Goal: Information Seeking & Learning: Find specific fact

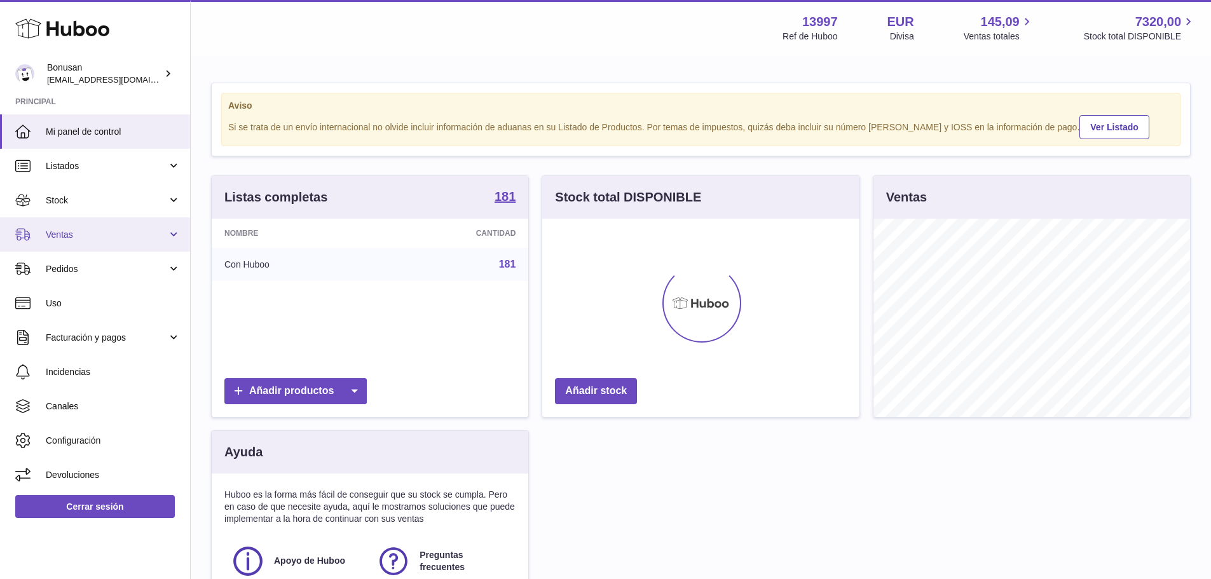
scroll to position [198, 317]
click at [88, 237] on span "Ventas" at bounding box center [106, 235] width 121 height 12
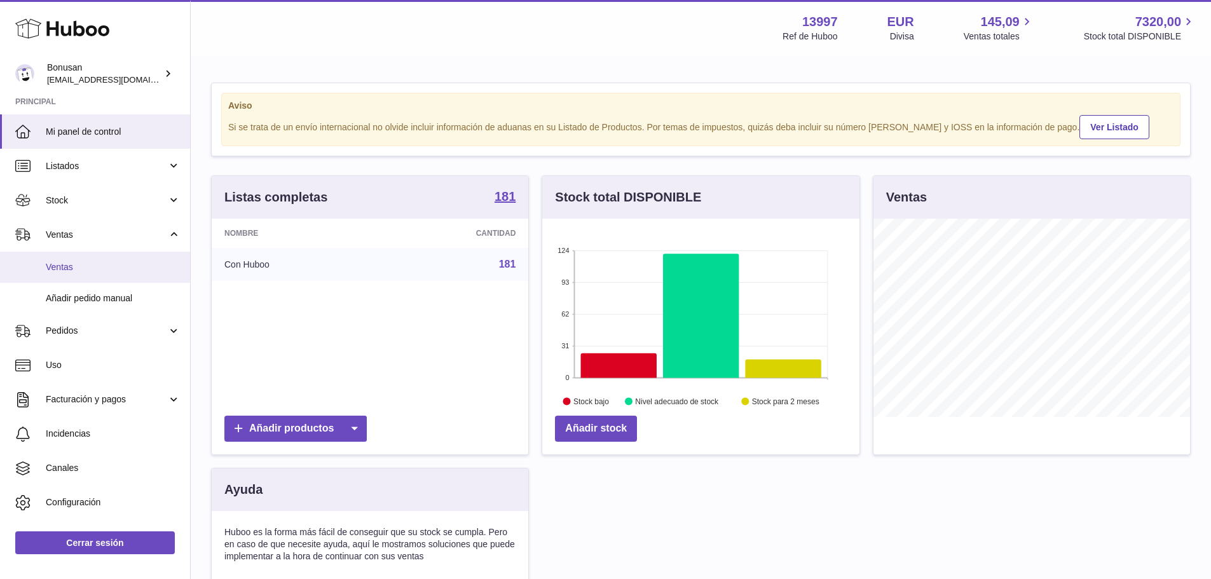
click at [83, 258] on link "Ventas" at bounding box center [95, 267] width 190 height 31
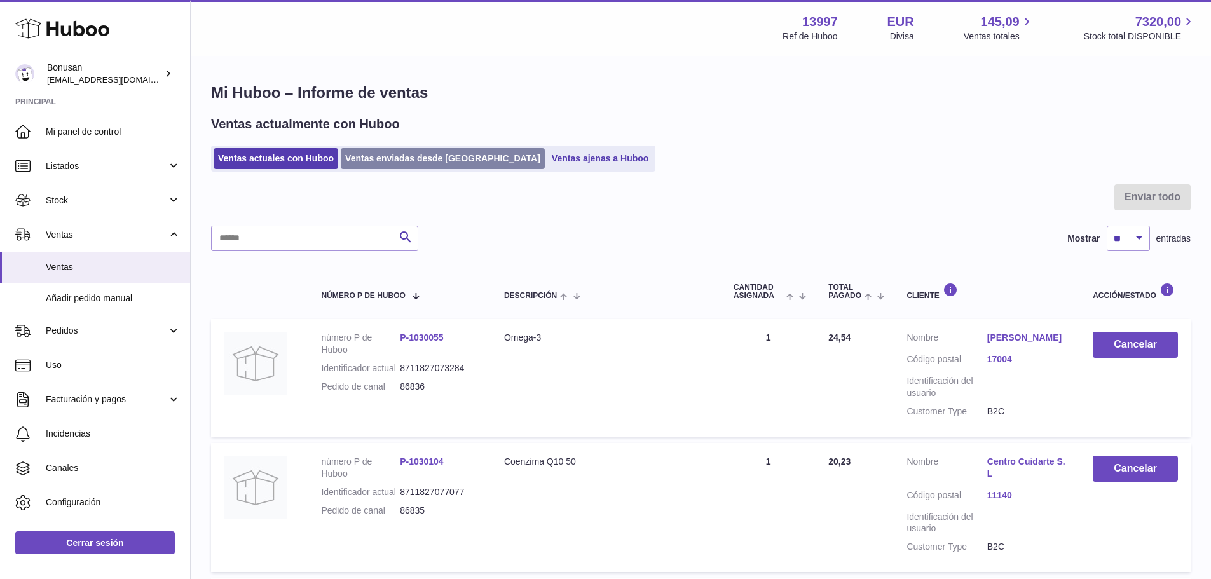
click at [384, 154] on link "Ventas enviadas desde Huboo" at bounding box center [443, 158] width 204 height 21
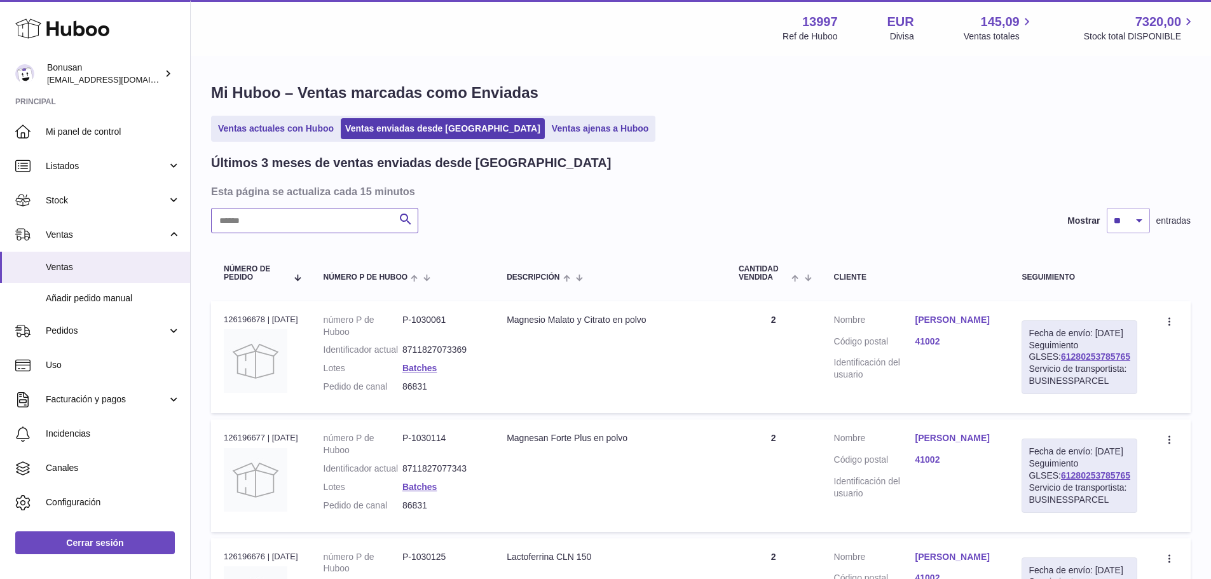
click at [315, 218] on input "text" at bounding box center [314, 220] width 207 height 25
paste input "*****"
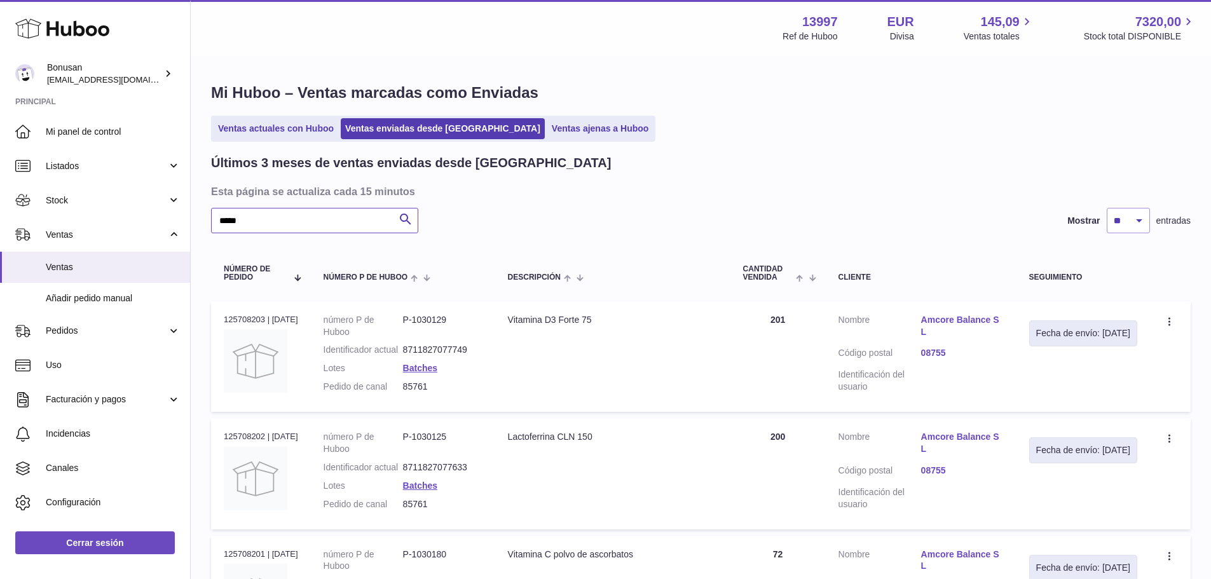
type input "*****"
drag, startPoint x: 621, startPoint y: 320, endPoint x: 506, endPoint y: 324, distance: 115.1
click at [506, 324] on td "Descripción Vitamina D3 Forte 75" at bounding box center [612, 356] width 235 height 111
copy div "Vitamina D3 Forte 75"
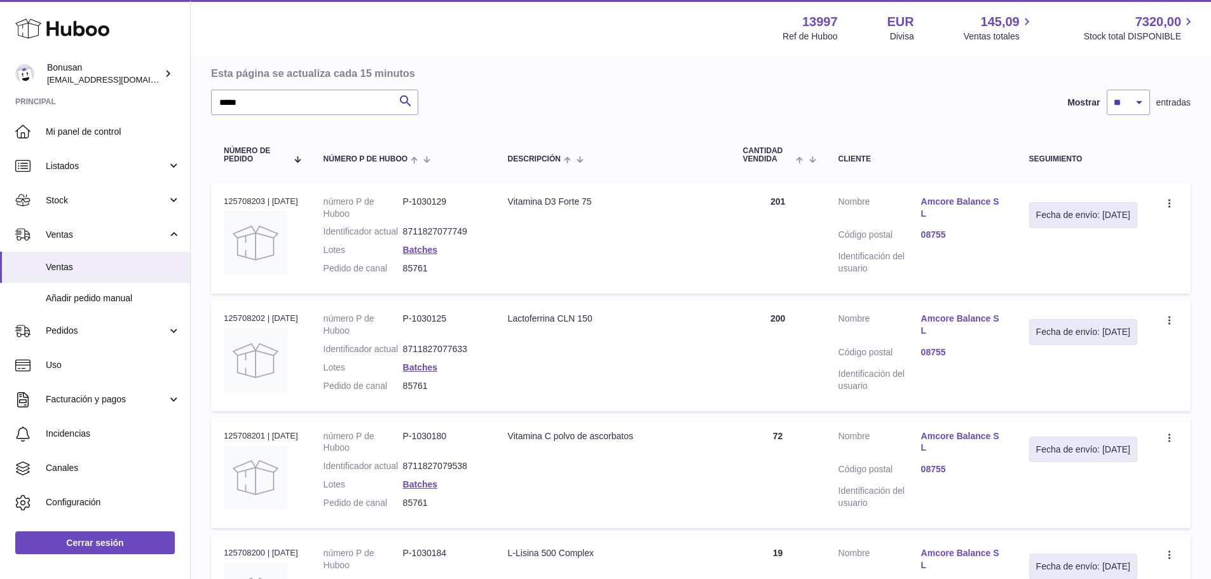
scroll to position [127, 0]
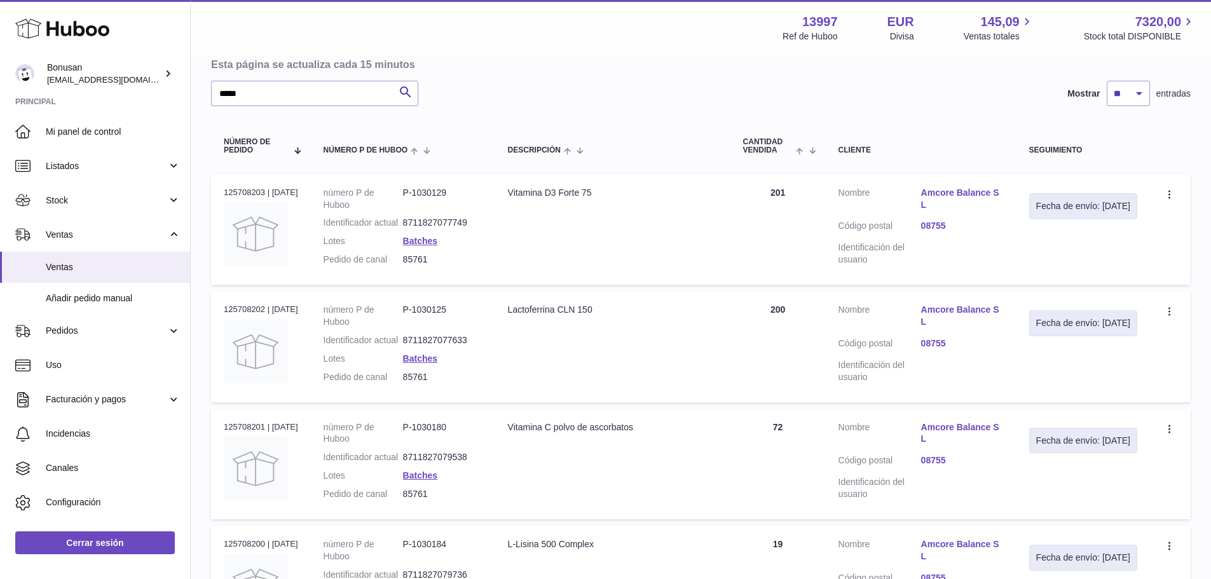
drag, startPoint x: 582, startPoint y: 322, endPoint x: 515, endPoint y: 320, distance: 67.4
click at [515, 320] on td "Descripción Lactoferrina CLN 150" at bounding box center [612, 346] width 235 height 111
copy div "Lactoferrina CLN 150"
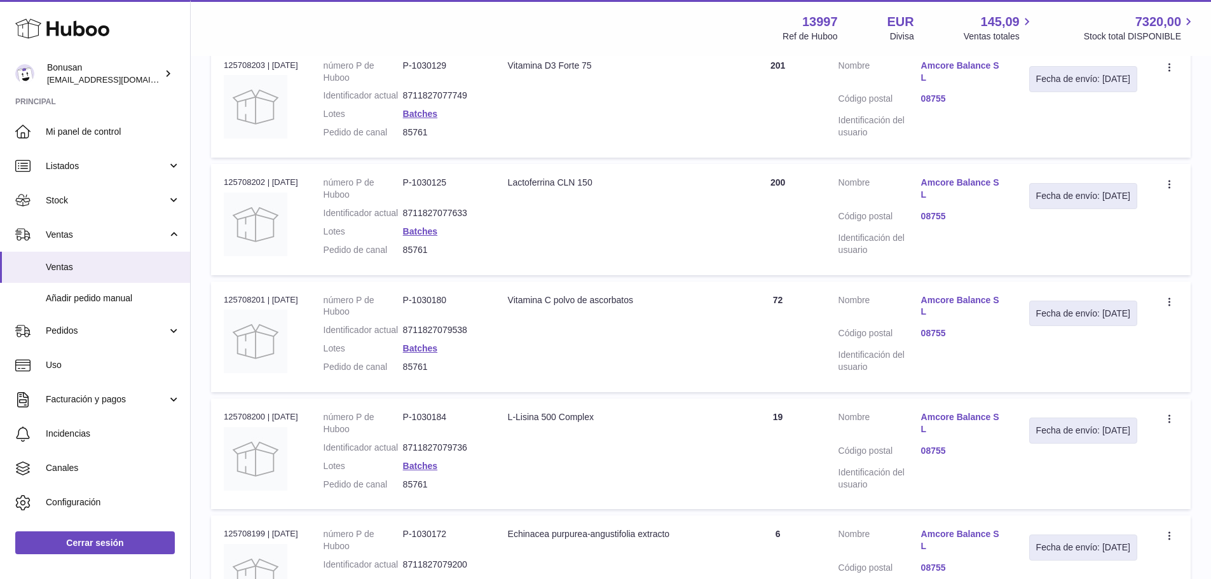
drag, startPoint x: 663, startPoint y: 327, endPoint x: 507, endPoint y: 326, distance: 155.8
click at [507, 326] on td "Descripción Vitamina C polvo de ascorbatos" at bounding box center [612, 337] width 235 height 111
copy div "Vitamina C polvo de ascorbatos"
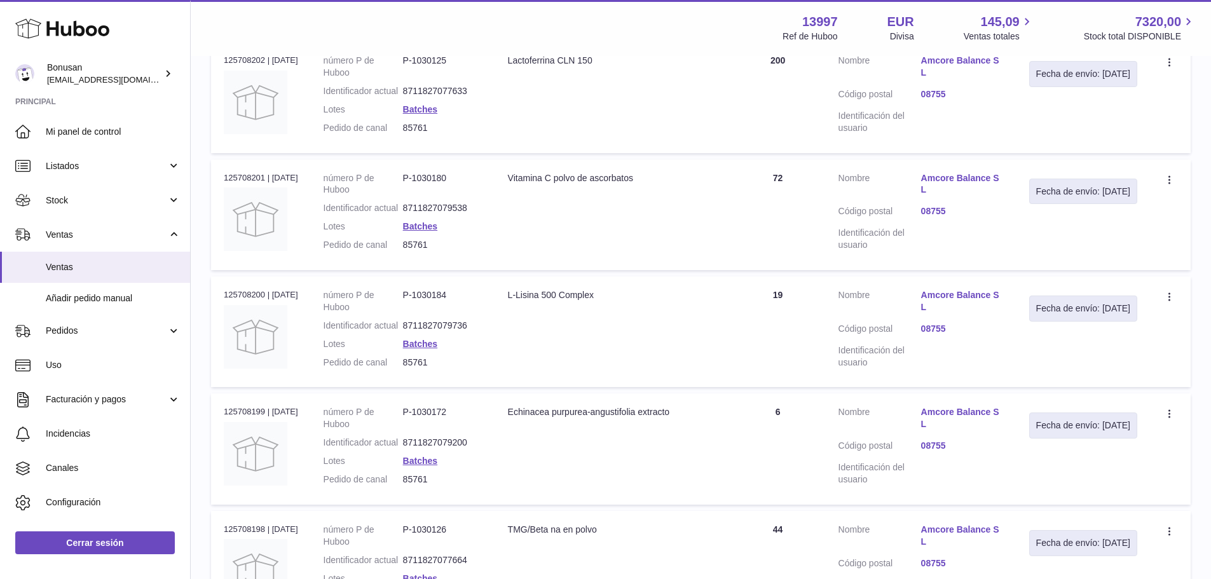
scroll to position [381, 0]
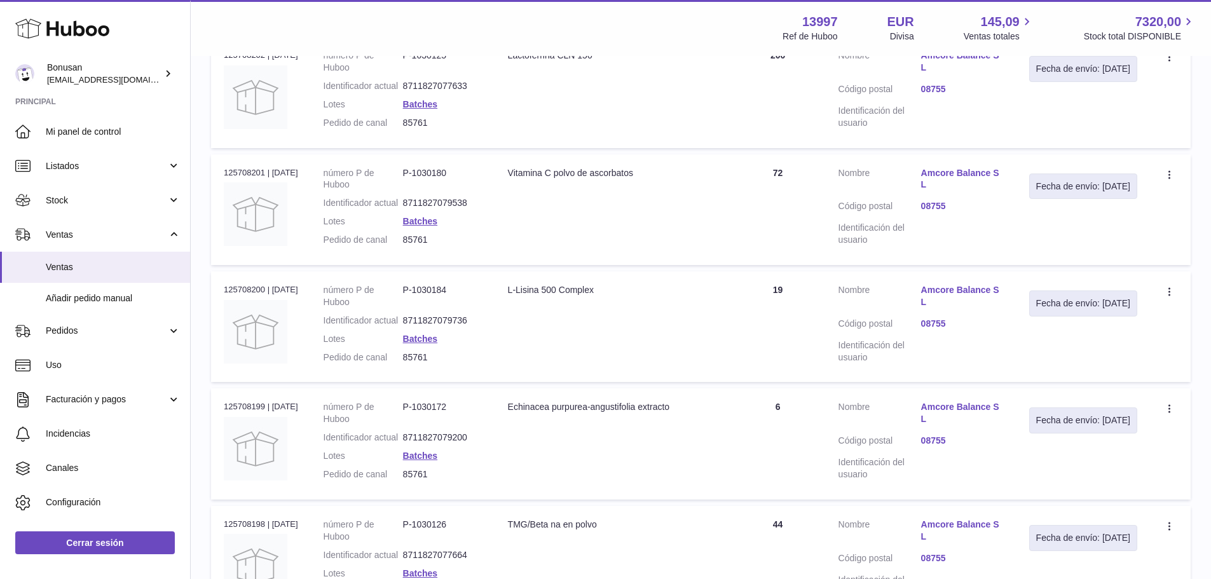
drag, startPoint x: 614, startPoint y: 327, endPoint x: 504, endPoint y: 324, distance: 110.7
click at [504, 324] on td "Descripción [GEOGRAPHIC_DATA][MEDICAL_DATA]" at bounding box center [612, 326] width 235 height 111
copy div "L-Lisina 500 Complex"
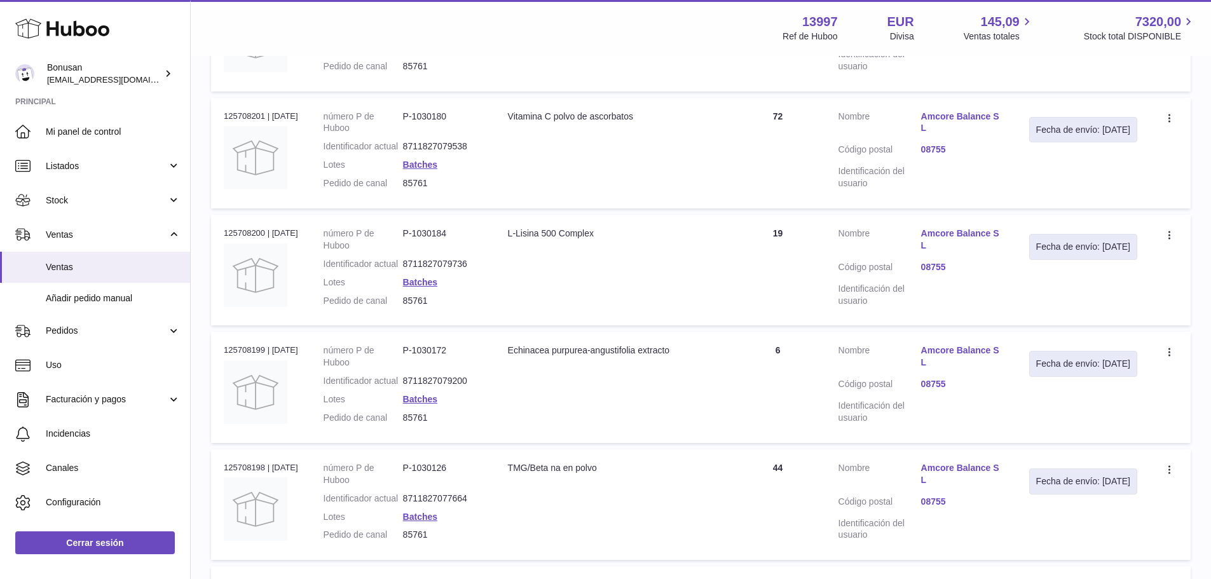
scroll to position [509, 0]
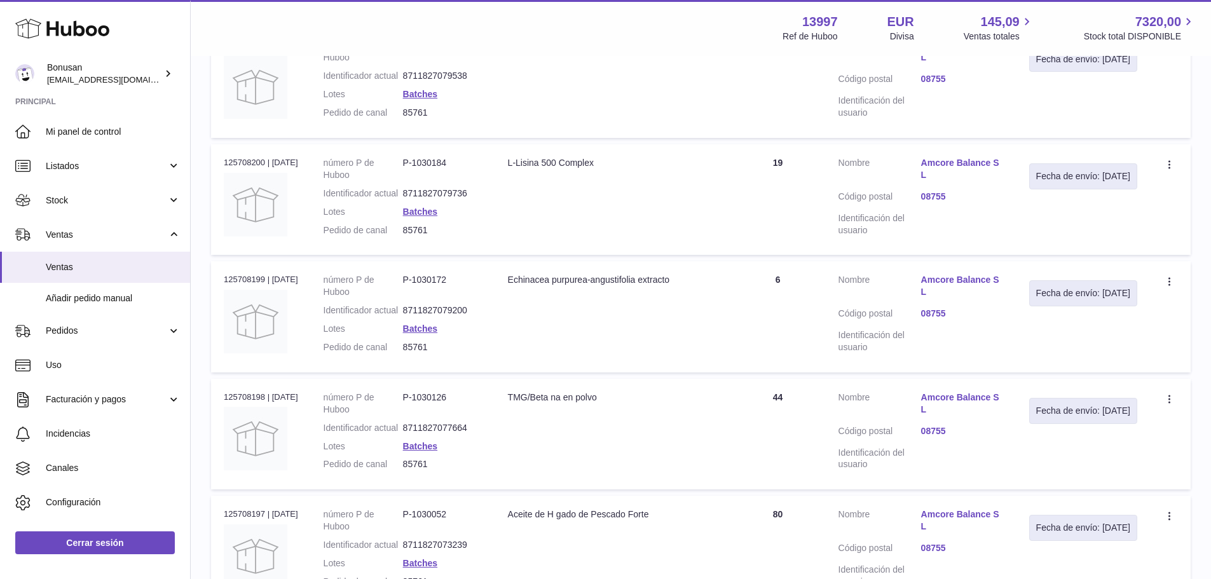
drag, startPoint x: 706, startPoint y: 329, endPoint x: 501, endPoint y: 329, distance: 205.4
click at [501, 329] on tr "N° de pedido 125708199 | [DATE] número P de Huboo P-1030172 Identificador actua…" at bounding box center [701, 316] width 980 height 111
drag, startPoint x: 591, startPoint y: 354, endPoint x: 600, endPoint y: 354, distance: 8.9
click at [593, 354] on td "Descripción Echinacea purpurea-angustifolia extracto" at bounding box center [612, 316] width 235 height 111
click at [701, 286] on div "Echinacea purpurea-angustifolia extracto" at bounding box center [613, 280] width 210 height 12
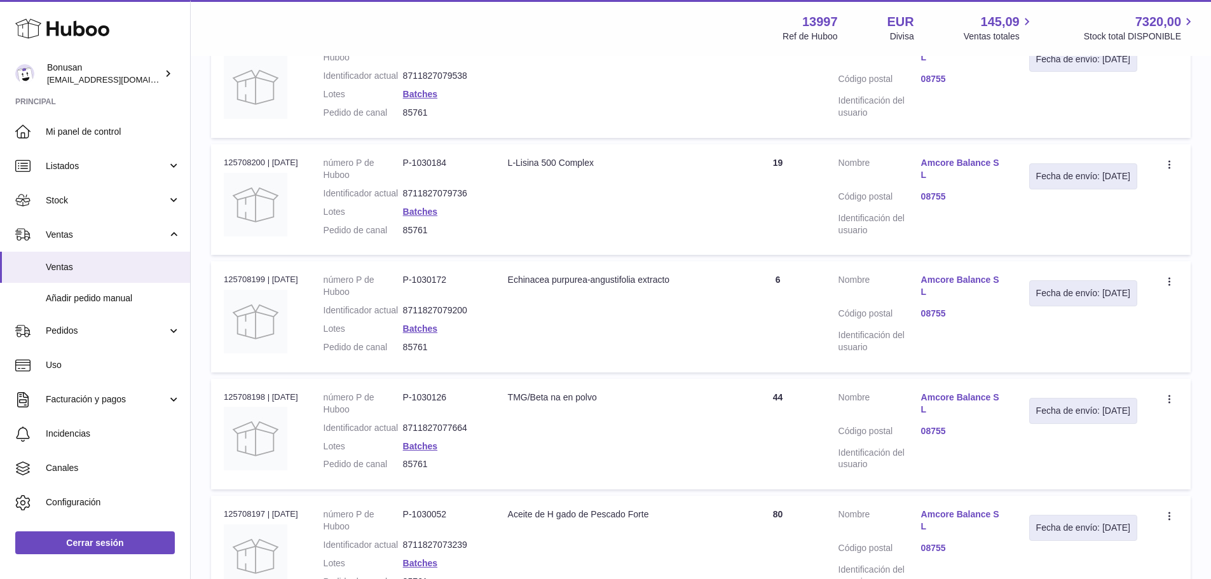
click at [706, 286] on div "Echinacea purpurea-angustifolia extracto" at bounding box center [613, 280] width 210 height 12
click at [667, 372] on td "Descripción Echinacea purpurea-angustifolia extracto" at bounding box center [612, 316] width 235 height 111
drag, startPoint x: 708, startPoint y: 330, endPoint x: 516, endPoint y: 328, distance: 192.7
click at [516, 286] on div "Echinacea purpurea-angustifolia extracto" at bounding box center [613, 280] width 210 height 12
copy div "Echinacea purpurea-angustifolia extracto"
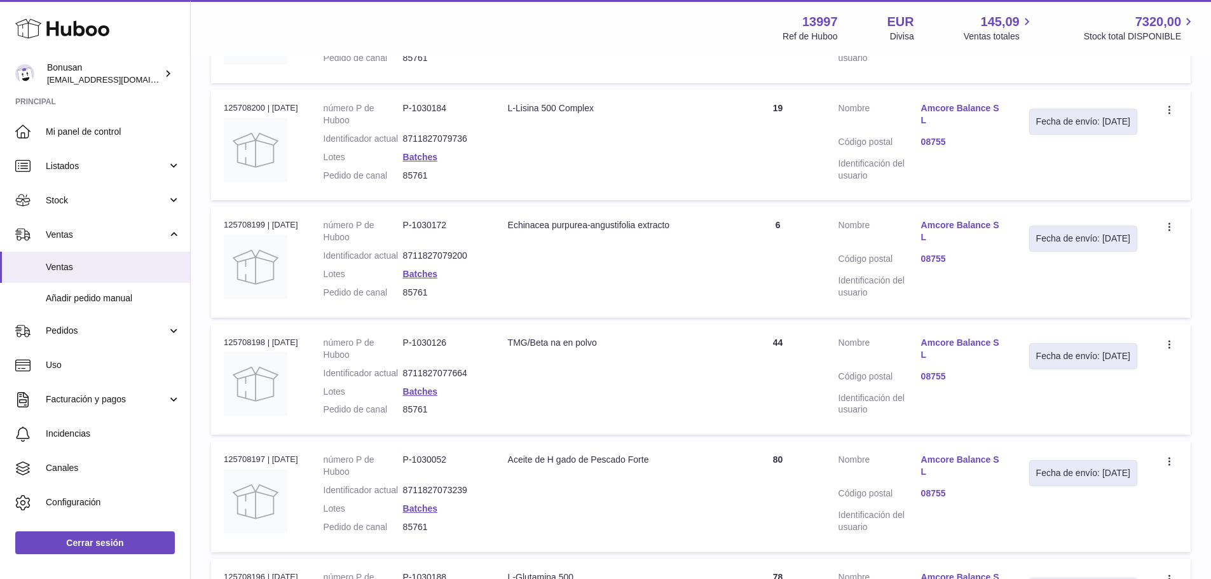
scroll to position [636, 0]
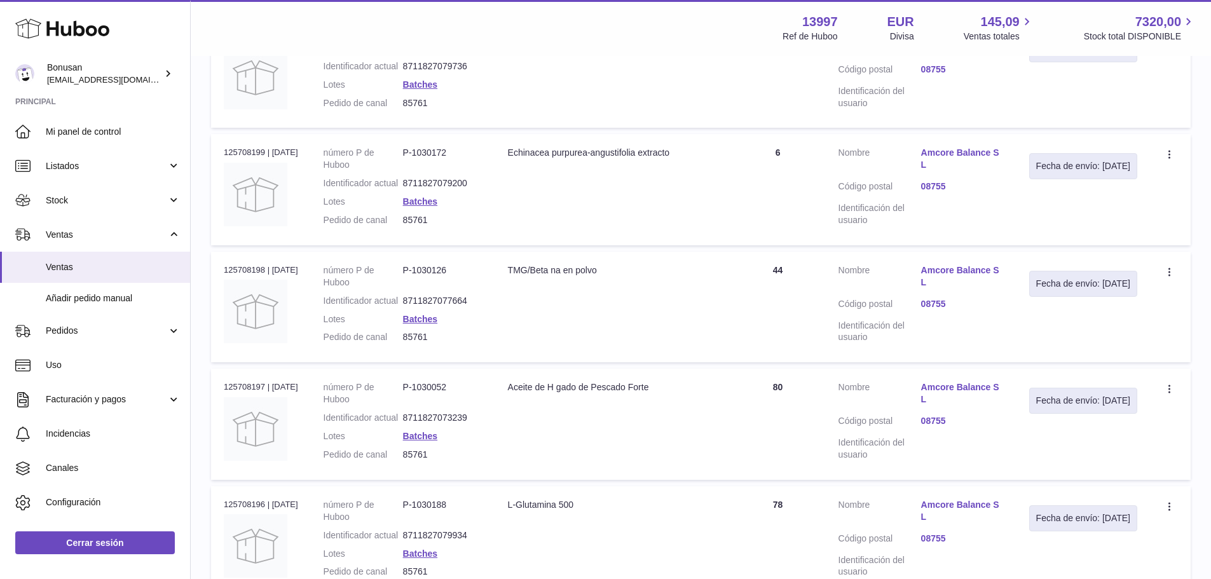
drag, startPoint x: 619, startPoint y: 333, endPoint x: 514, endPoint y: 325, distance: 105.2
click at [514, 325] on td "Descripción TMG/Beta na en polvo" at bounding box center [612, 307] width 235 height 111
copy div "TMG/Beta na en polvo"
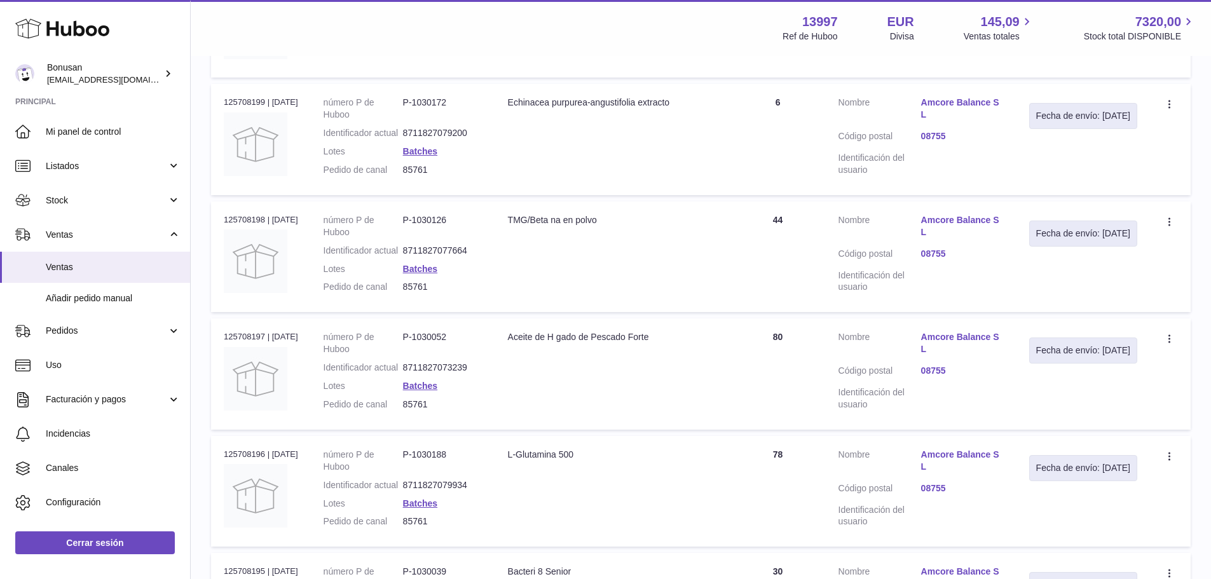
scroll to position [763, 0]
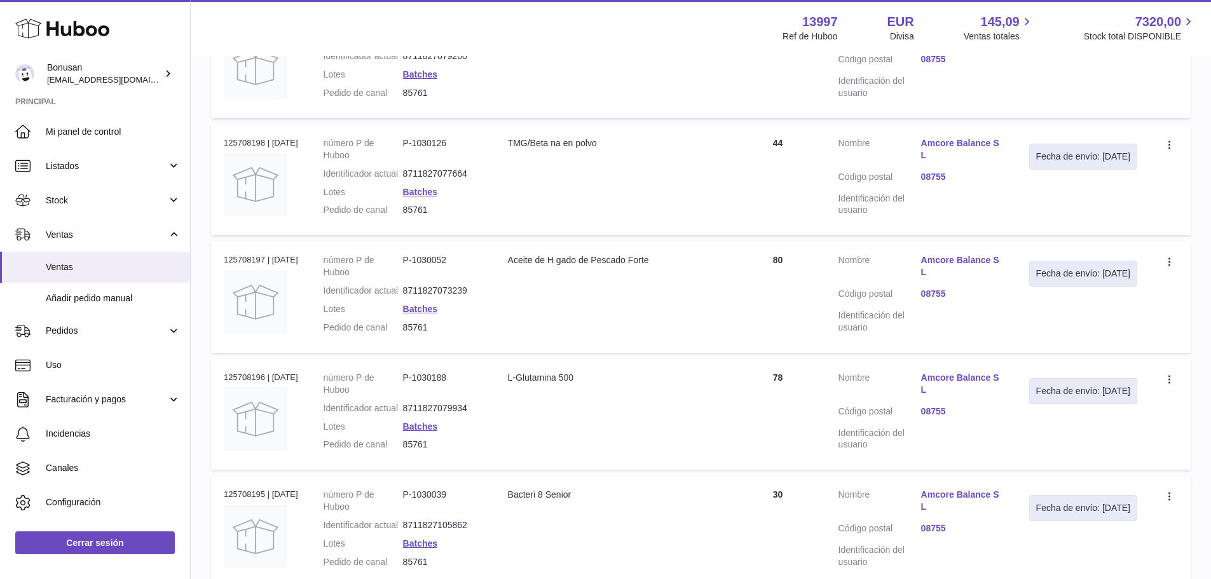
drag, startPoint x: 675, startPoint y: 333, endPoint x: 518, endPoint y: 333, distance: 156.4
click at [518, 266] on div "Aceite de H gado de Pescado Forte" at bounding box center [613, 260] width 210 height 12
copy div "Aceite de H gado de Pescado Forte"
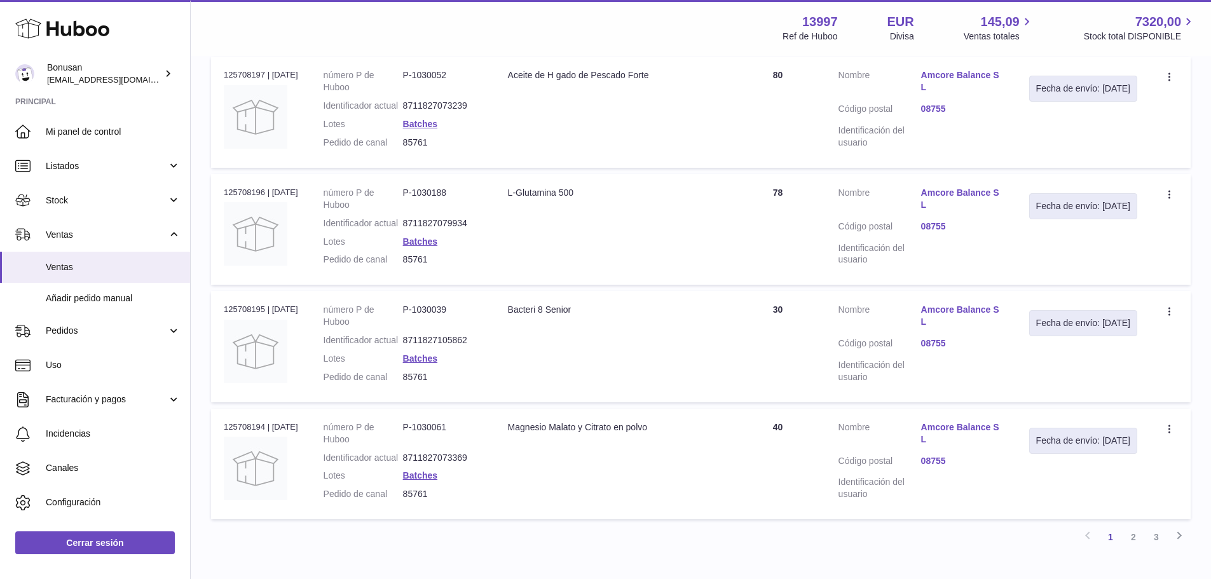
scroll to position [954, 0]
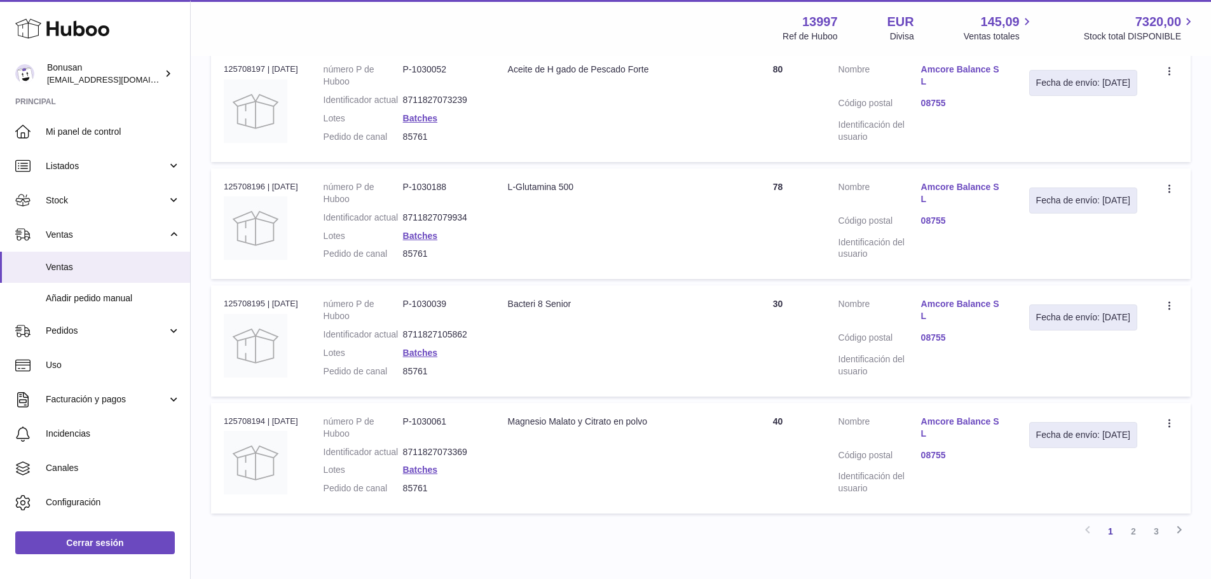
drag, startPoint x: 599, startPoint y: 274, endPoint x: 516, endPoint y: 270, distance: 83.4
click at [516, 193] on div "L-Glutamina 500" at bounding box center [613, 187] width 210 height 12
copy div "L-Glutamina 500"
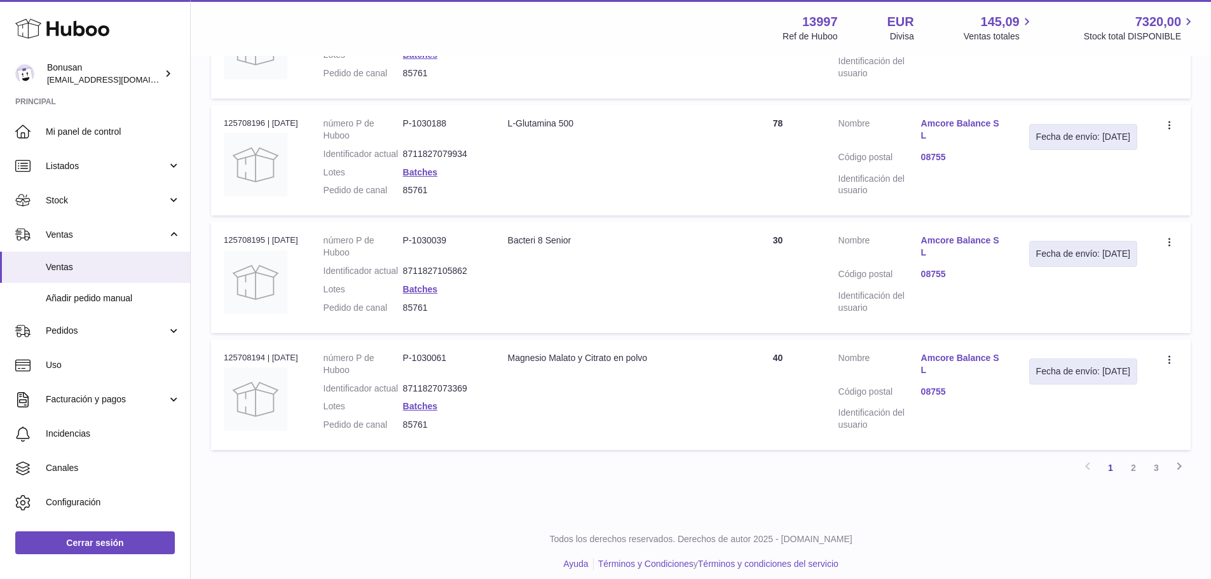
drag, startPoint x: 597, startPoint y: 343, endPoint x: 518, endPoint y: 341, distance: 78.9
click at [518, 333] on td "Descripción Bacteri 8 Senior" at bounding box center [612, 277] width 235 height 111
copy div "Bacteri 8 Senior"
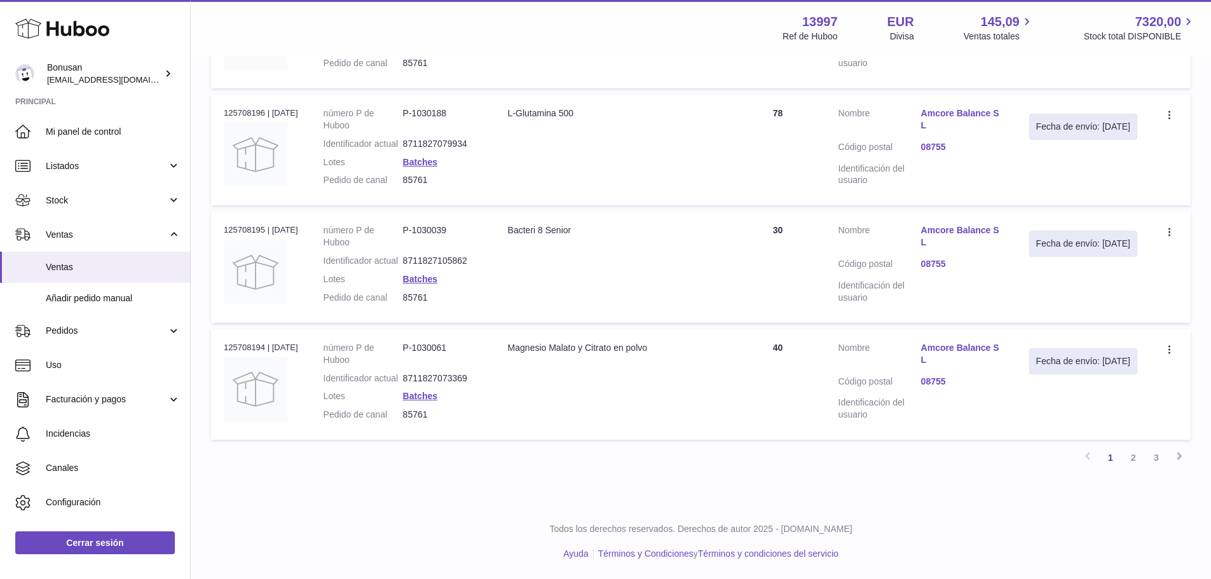
scroll to position [1144, 0]
drag, startPoint x: 684, startPoint y: 340, endPoint x: 518, endPoint y: 341, distance: 166.6
click at [518, 342] on div "Magnesio Malato y Citrato en polvo" at bounding box center [613, 348] width 210 height 12
copy div "Magnesio Malato y Citrato en polvo"
click at [1132, 461] on link "2" at bounding box center [1133, 457] width 23 height 23
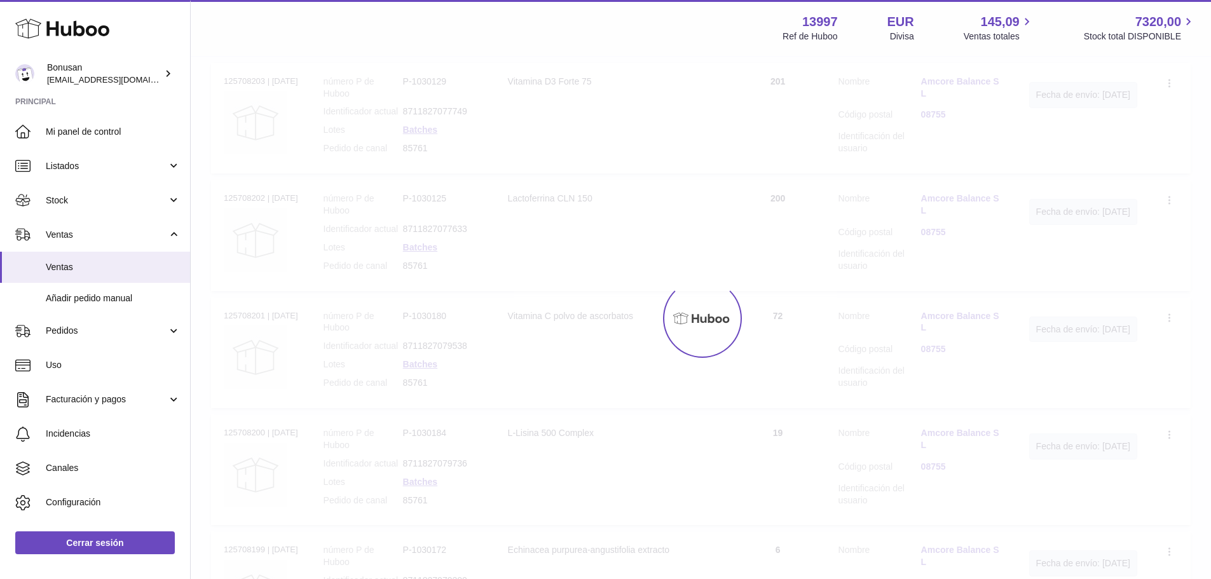
scroll to position [57, 0]
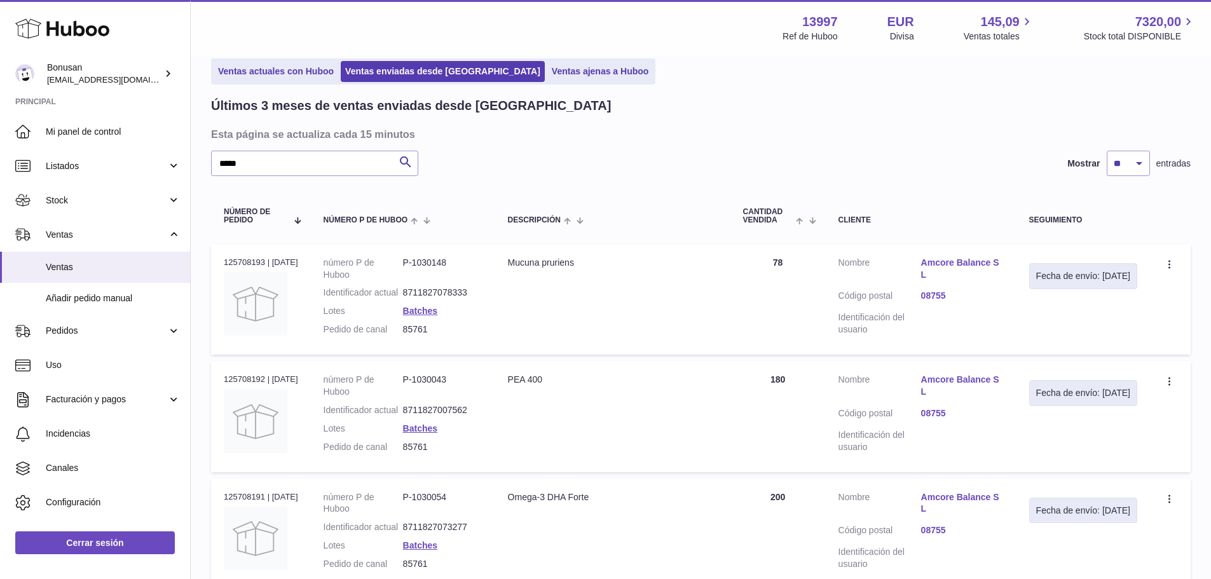
drag, startPoint x: 601, startPoint y: 262, endPoint x: 514, endPoint y: 272, distance: 88.3
click at [514, 272] on td "Descripción Mucuna pruriens" at bounding box center [612, 299] width 235 height 111
drag, startPoint x: 560, startPoint y: 394, endPoint x: 509, endPoint y: 395, distance: 51.5
click at [509, 395] on td "Descripción PEA 400" at bounding box center [612, 416] width 235 height 111
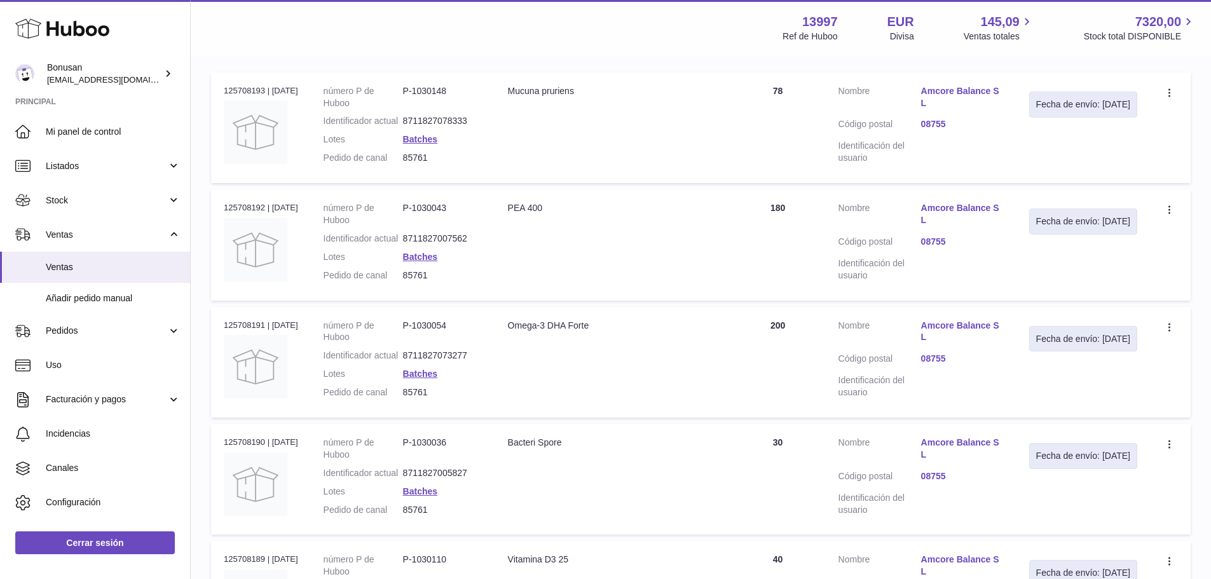
scroll to position [248, 0]
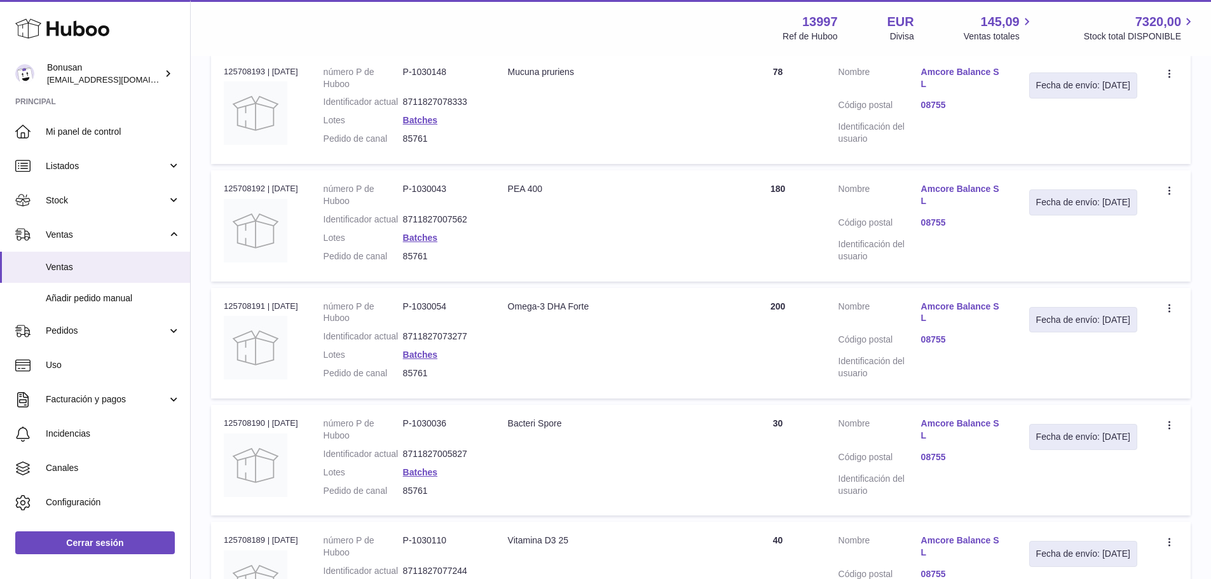
drag, startPoint x: 610, startPoint y: 331, endPoint x: 511, endPoint y: 334, distance: 99.3
click at [511, 334] on td "Descripción Omega-3 DHA Forte" at bounding box center [612, 343] width 235 height 111
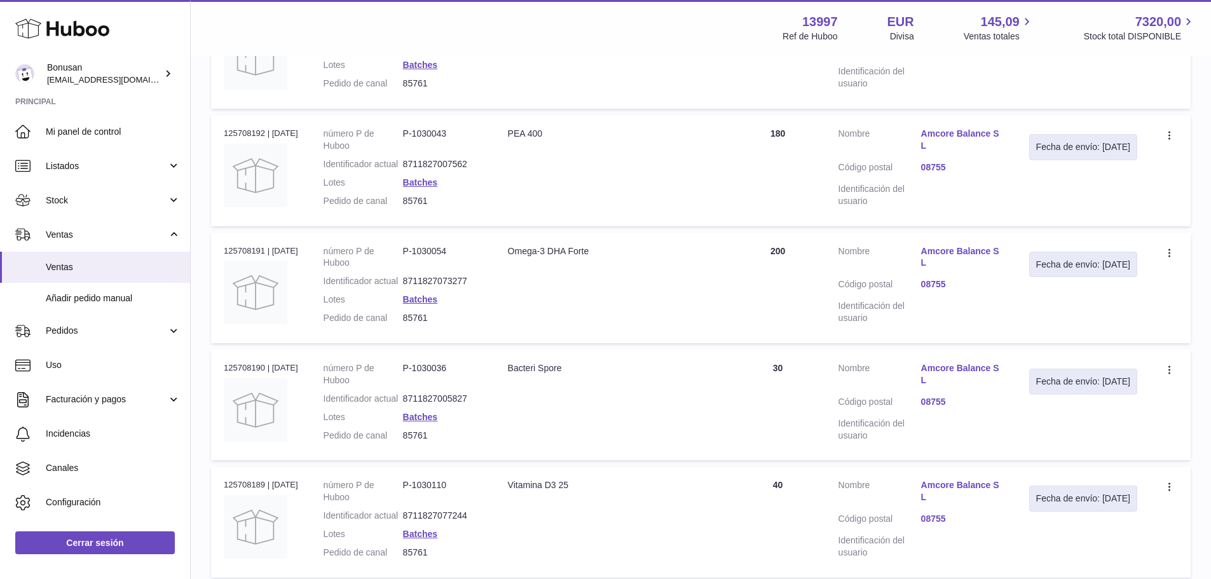
scroll to position [375, 0]
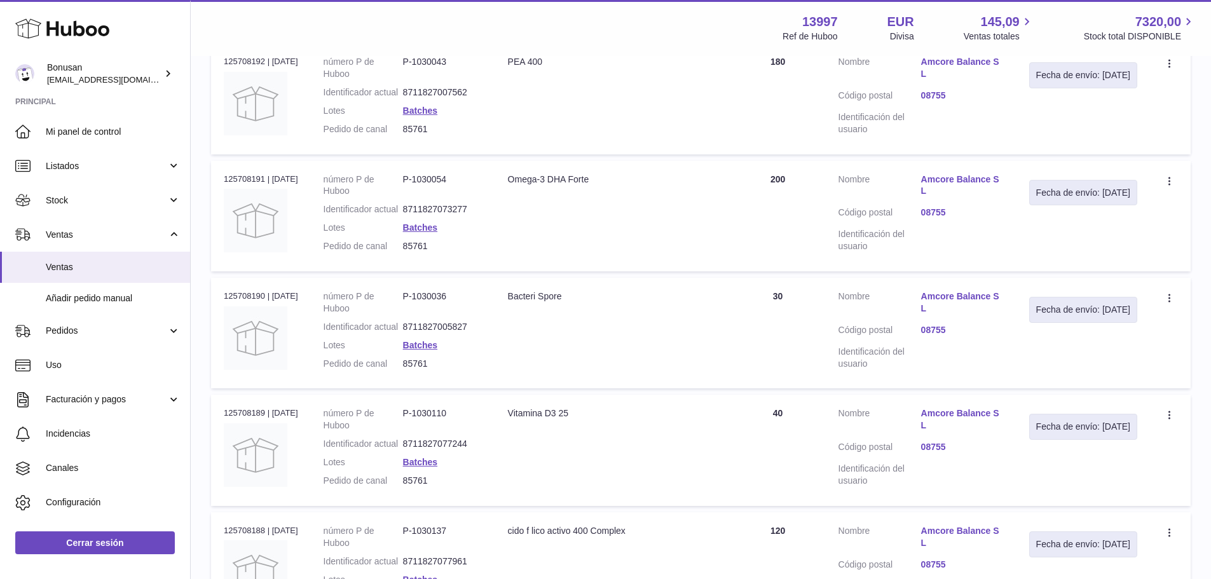
drag, startPoint x: 586, startPoint y: 333, endPoint x: 515, endPoint y: 337, distance: 71.4
click at [515, 303] on div "Bacteri Spore" at bounding box center [613, 297] width 210 height 12
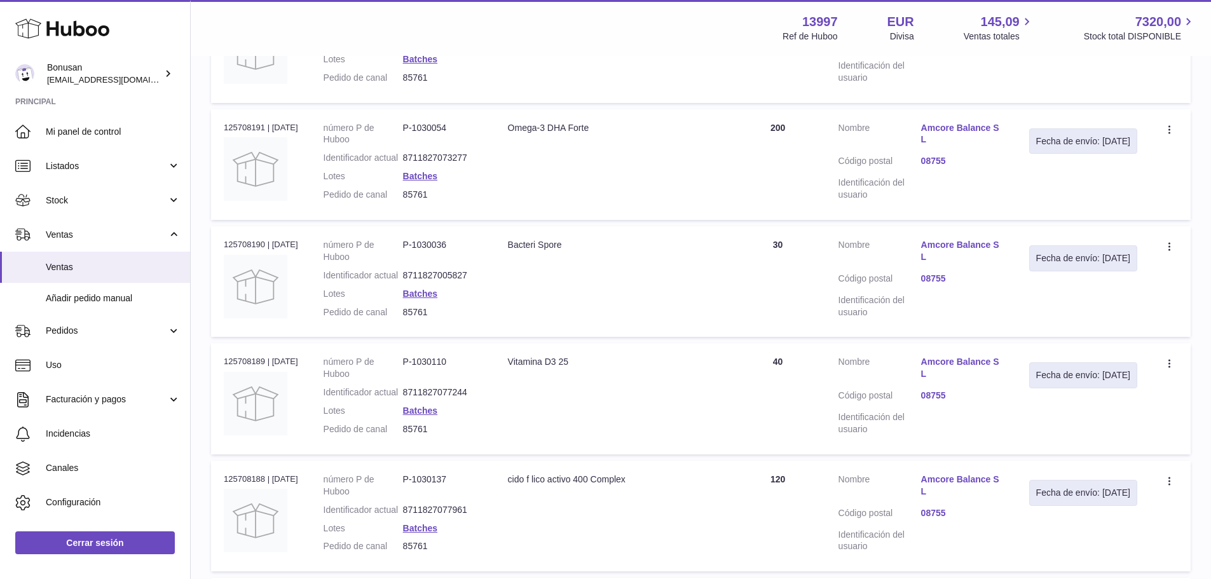
scroll to position [502, 0]
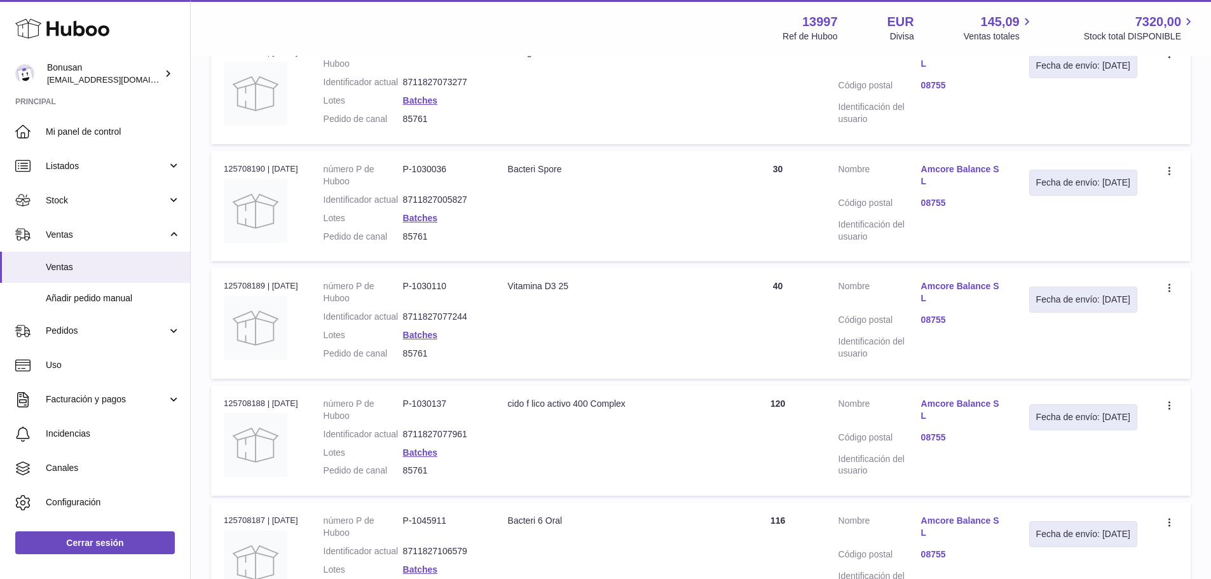
drag, startPoint x: 590, startPoint y: 336, endPoint x: 510, endPoint y: 340, distance: 80.2
click at [510, 340] on td "Descripción Vitamina D3 25" at bounding box center [612, 323] width 235 height 111
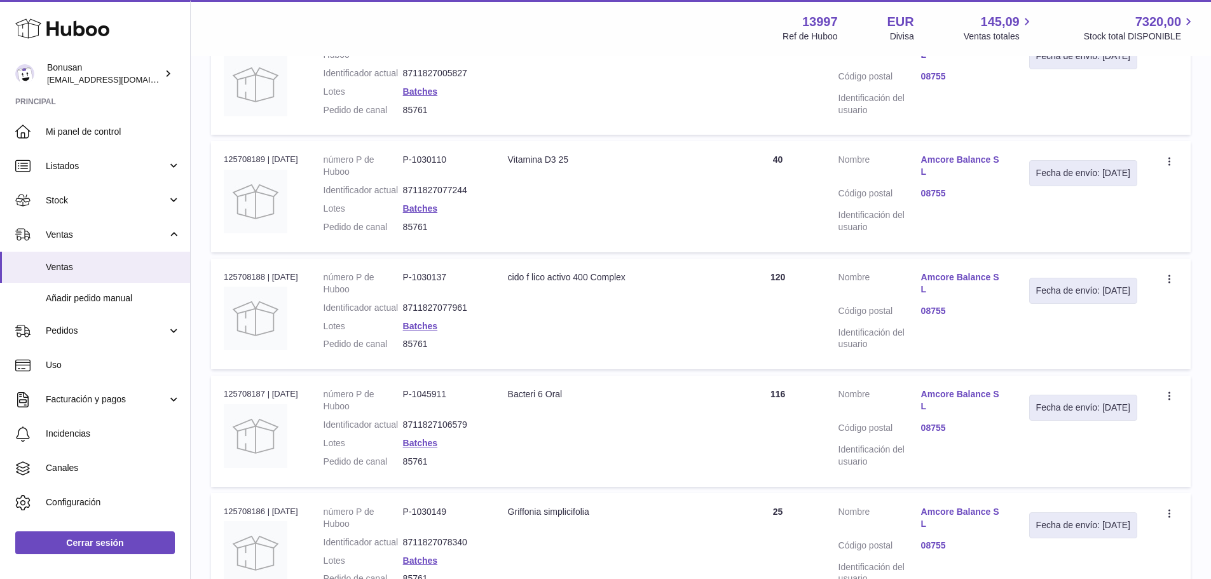
scroll to position [629, 0]
drag, startPoint x: 660, startPoint y: 334, endPoint x: 513, endPoint y: 348, distance: 147.5
click at [513, 348] on td "Descripción cido f lico activo 400 Complex" at bounding box center [612, 313] width 235 height 111
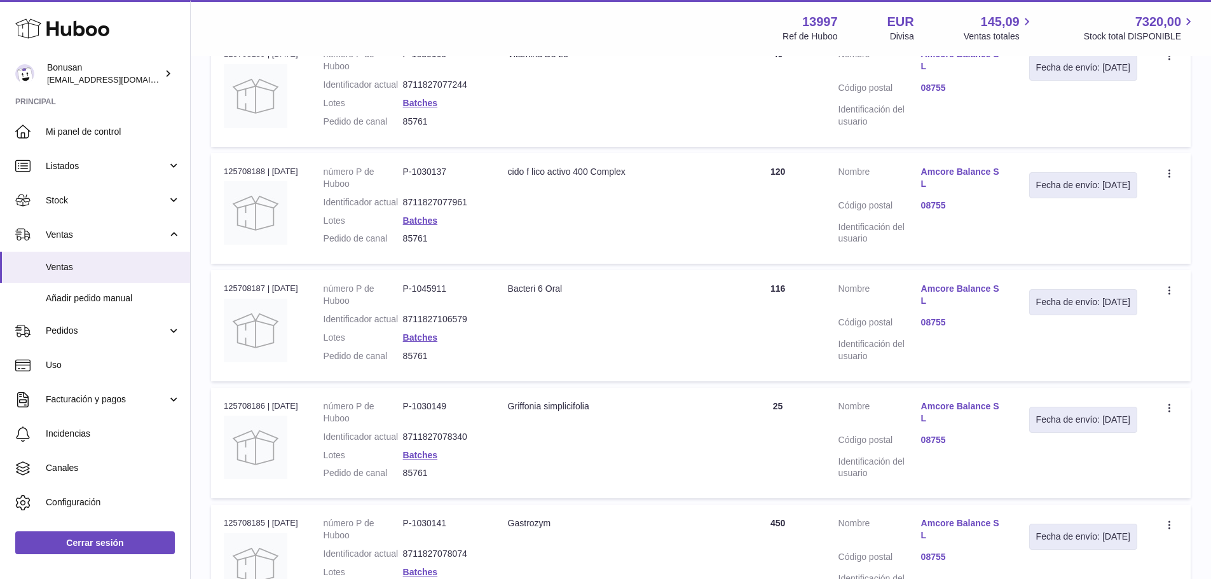
scroll to position [757, 0]
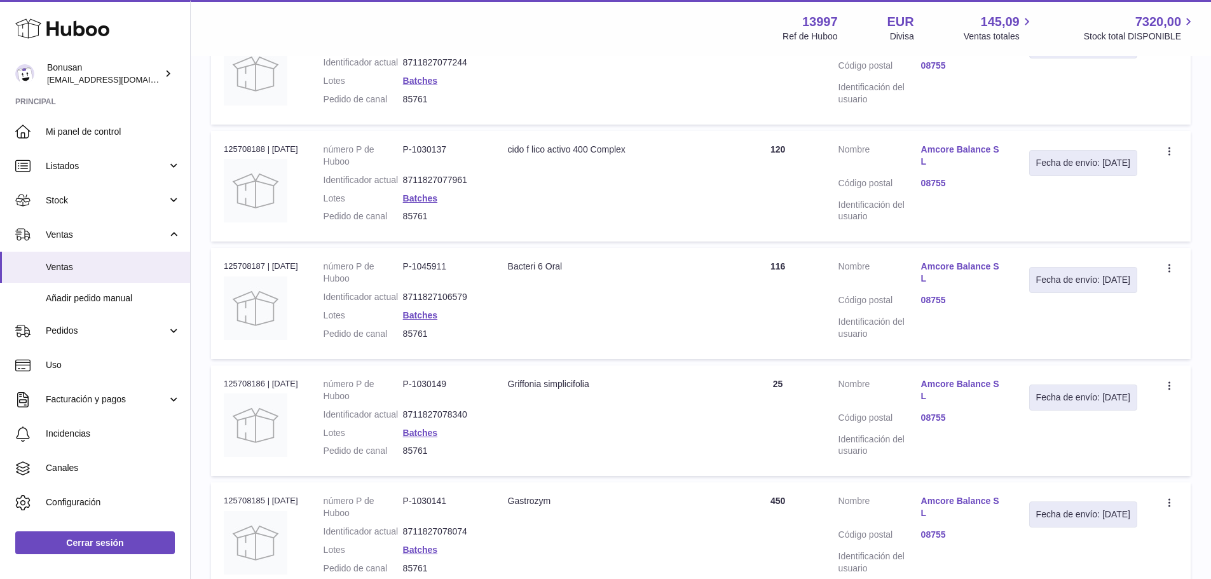
drag, startPoint x: 582, startPoint y: 339, endPoint x: 512, endPoint y: 340, distance: 70.6
click at [512, 340] on td "Descripción Bacteri 6 Oral" at bounding box center [612, 303] width 235 height 111
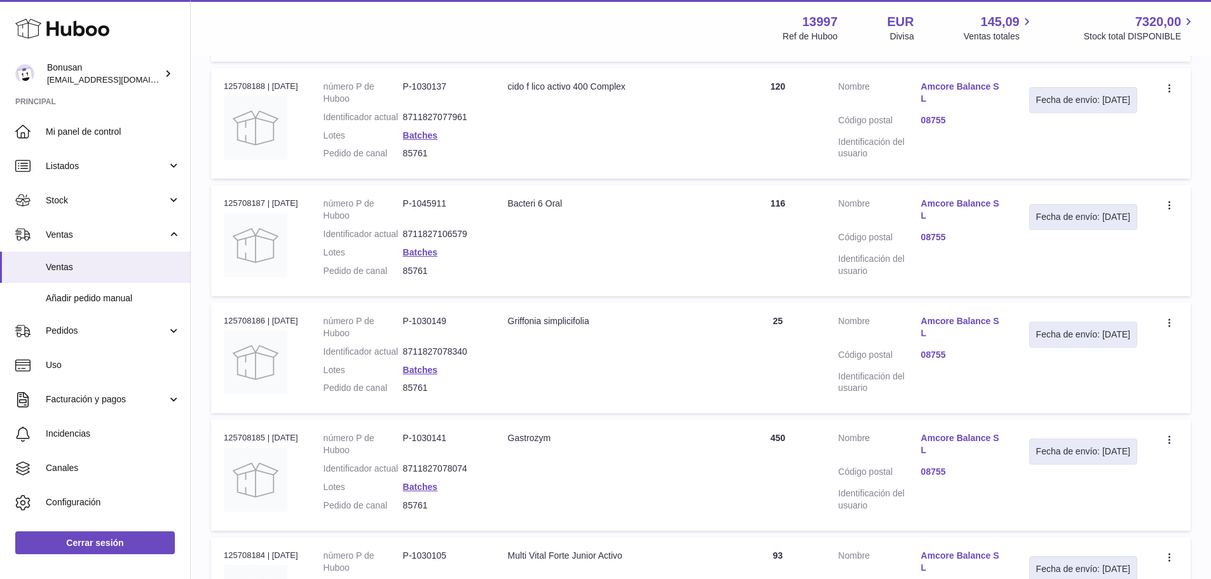
scroll to position [820, 0]
drag, startPoint x: 609, startPoint y: 405, endPoint x: 512, endPoint y: 409, distance: 96.7
click at [512, 409] on td "Descripción Griffonia simplicifolia" at bounding box center [612, 357] width 235 height 111
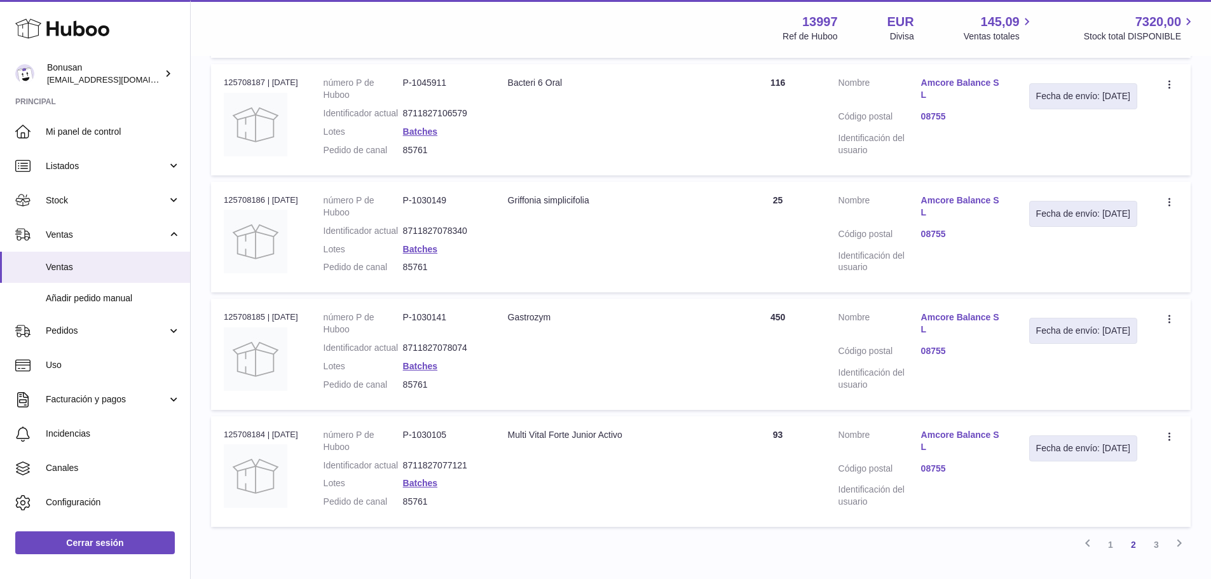
scroll to position [947, 0]
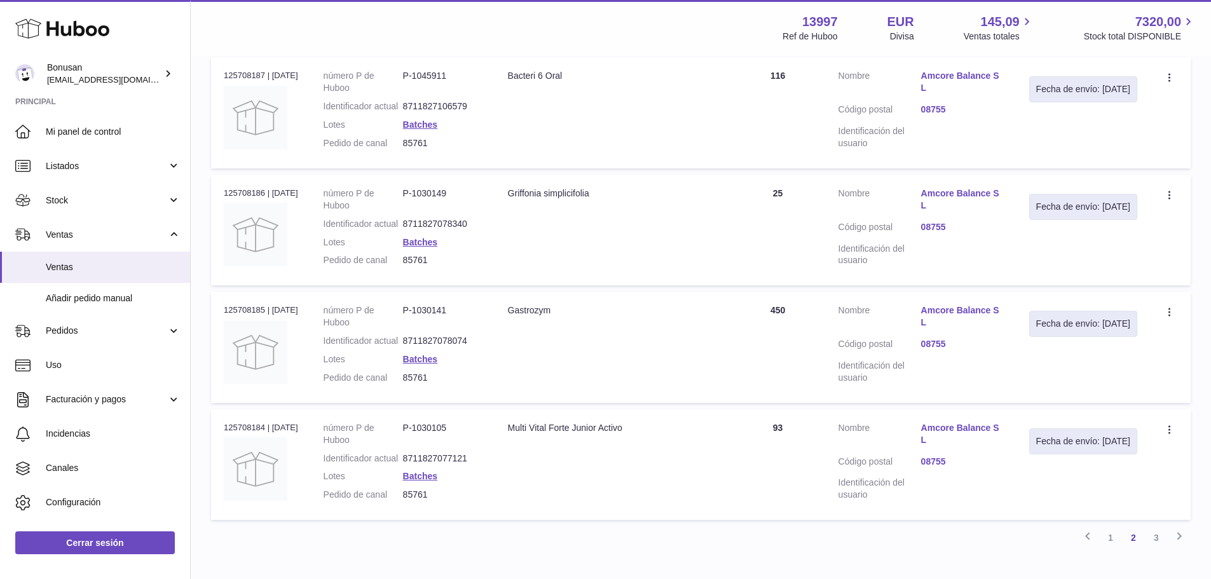
drag, startPoint x: 554, startPoint y: 411, endPoint x: 514, endPoint y: 416, distance: 39.7
click at [514, 402] on td "Descripción Gastrozym" at bounding box center [612, 347] width 235 height 111
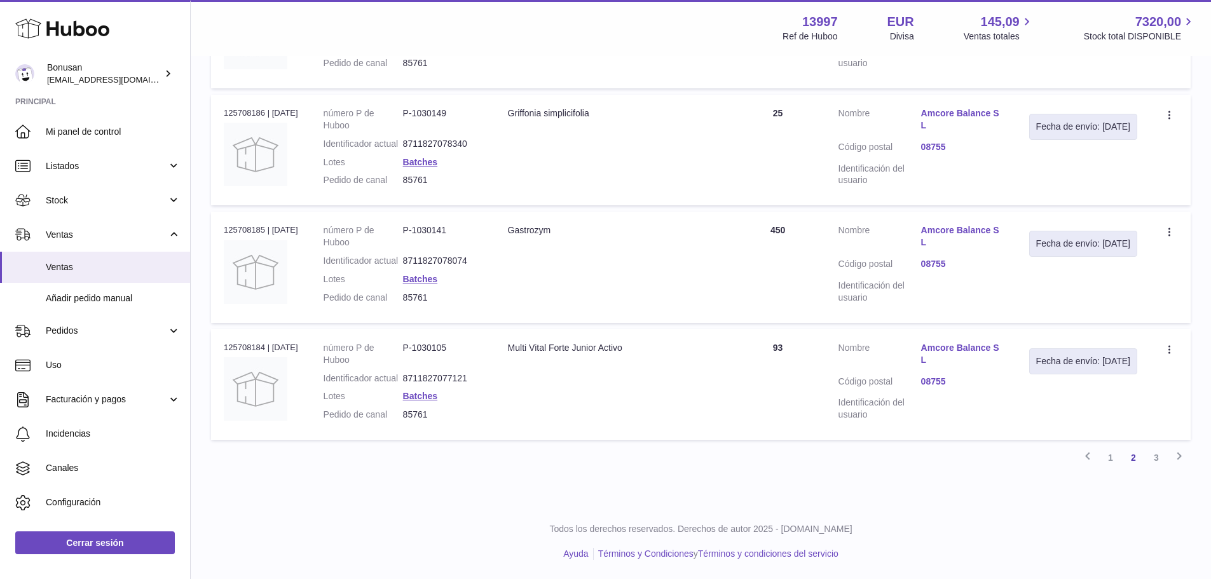
scroll to position [1075, 0]
drag, startPoint x: 647, startPoint y: 411, endPoint x: 515, endPoint y: 423, distance: 132.2
click at [515, 423] on td "Descripción Multi Vital Forte Junior Activo" at bounding box center [612, 384] width 235 height 111
click at [1158, 464] on link "3" at bounding box center [1156, 457] width 23 height 23
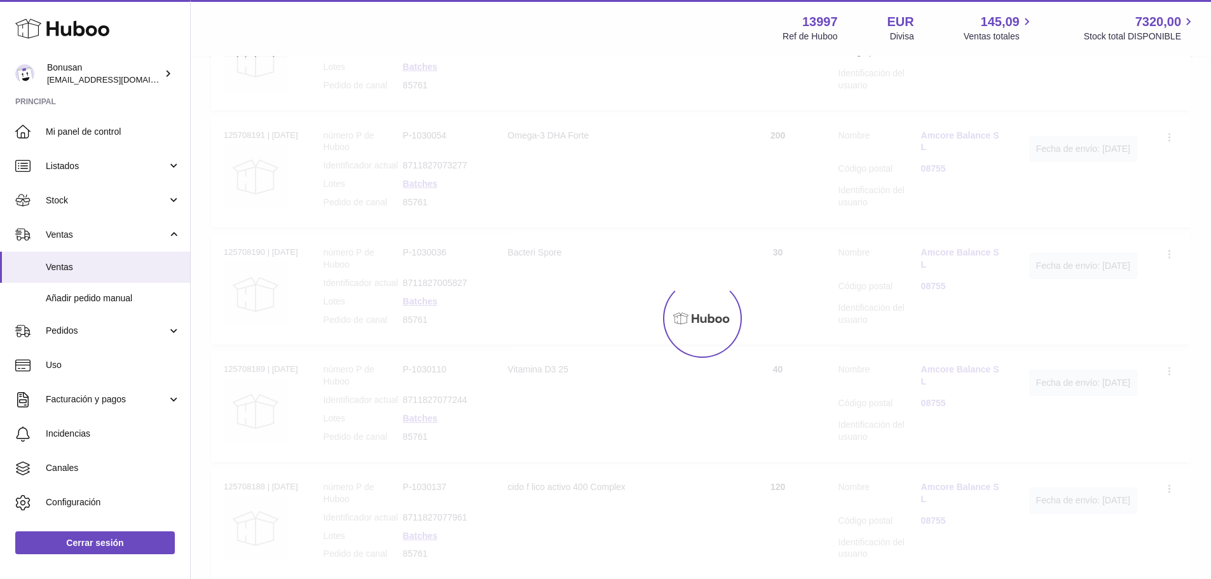
scroll to position [57, 0]
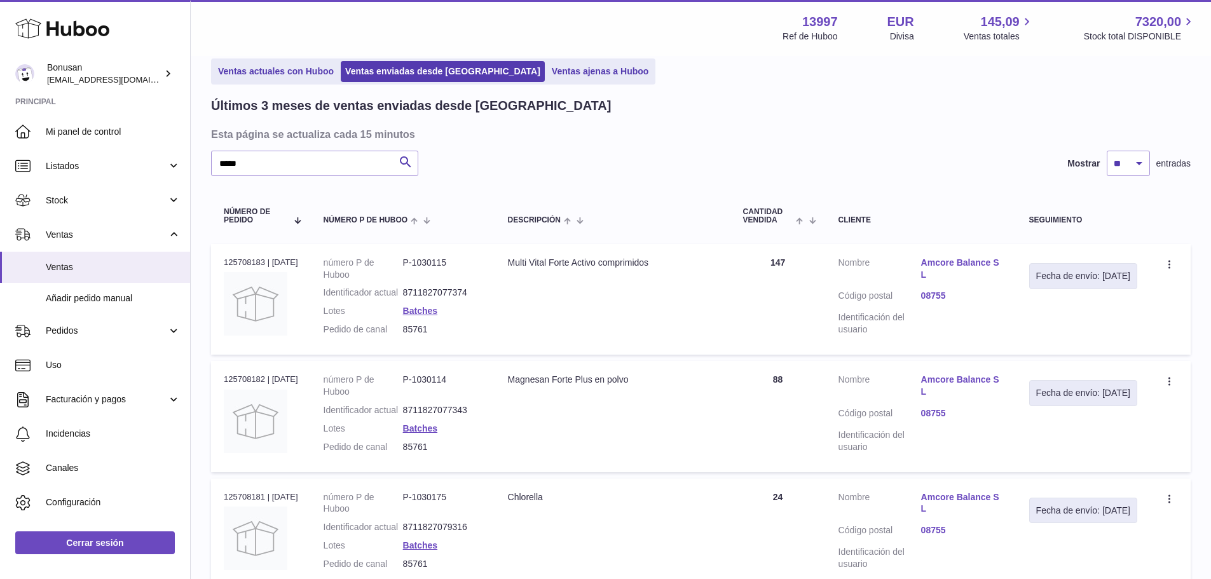
drag, startPoint x: 679, startPoint y: 263, endPoint x: 515, endPoint y: 270, distance: 164.2
click at [515, 270] on td "Descripción Multi Vital Forte Activo comprimidos" at bounding box center [612, 299] width 235 height 111
drag, startPoint x: 649, startPoint y: 392, endPoint x: 513, endPoint y: 399, distance: 135.6
click at [513, 399] on td "Descripción Magnesan Forte Plus en polvo" at bounding box center [612, 416] width 235 height 111
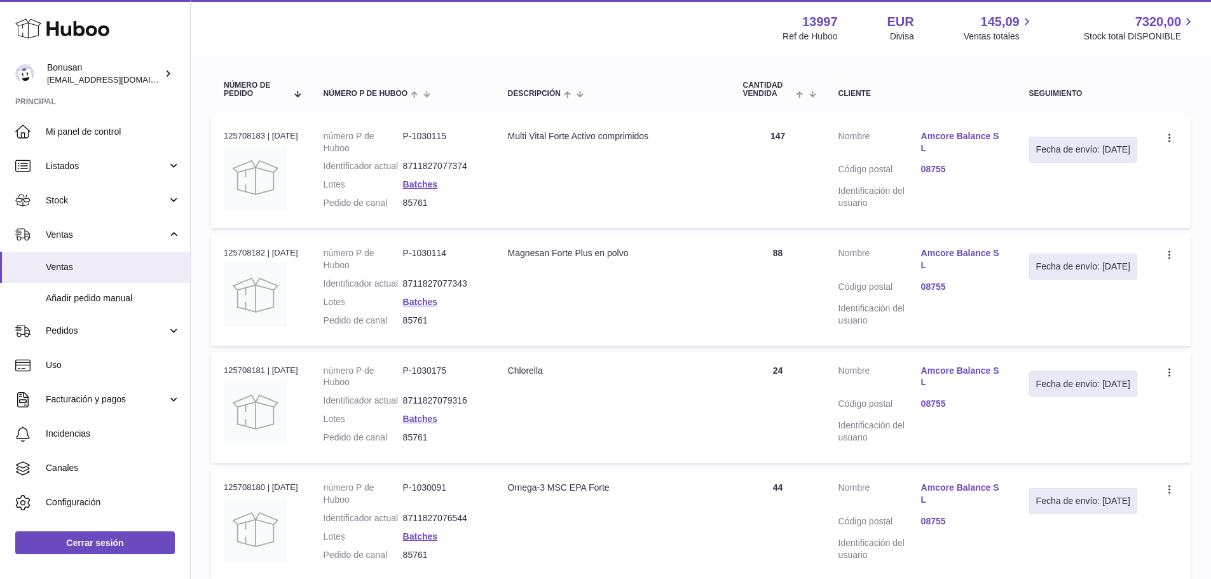
scroll to position [184, 0]
drag, startPoint x: 564, startPoint y: 394, endPoint x: 516, endPoint y: 394, distance: 47.7
click at [516, 376] on div "Chlorella" at bounding box center [613, 370] width 210 height 12
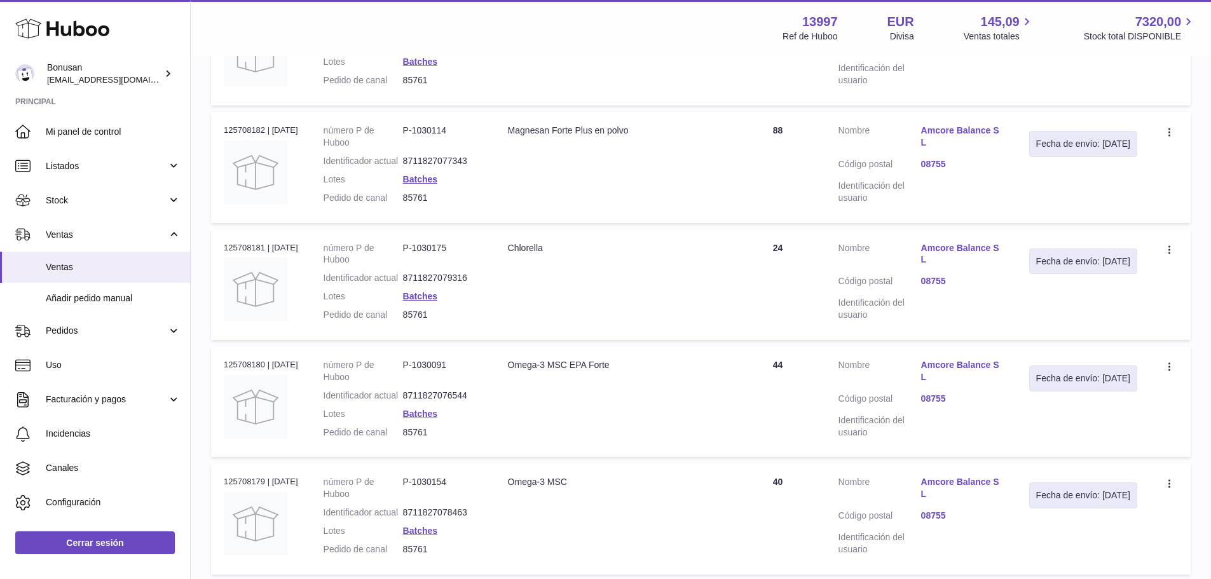
scroll to position [312, 0]
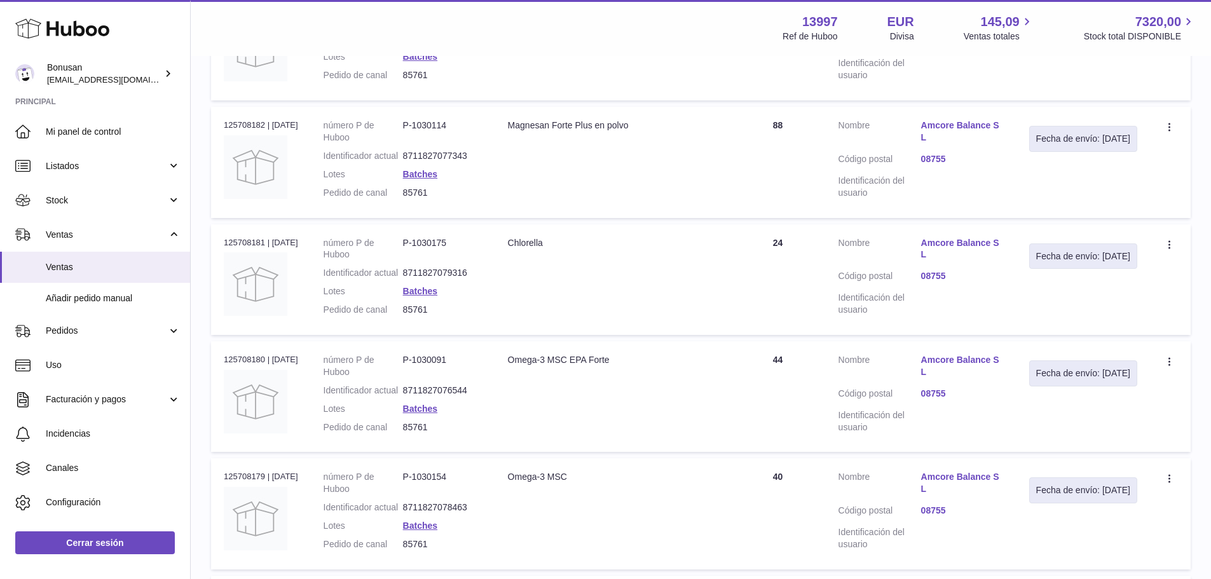
drag, startPoint x: 629, startPoint y: 397, endPoint x: 506, endPoint y: 396, distance: 123.4
click at [506, 396] on td "Descripción Omega-3 MSC EPA Forte" at bounding box center [612, 396] width 235 height 111
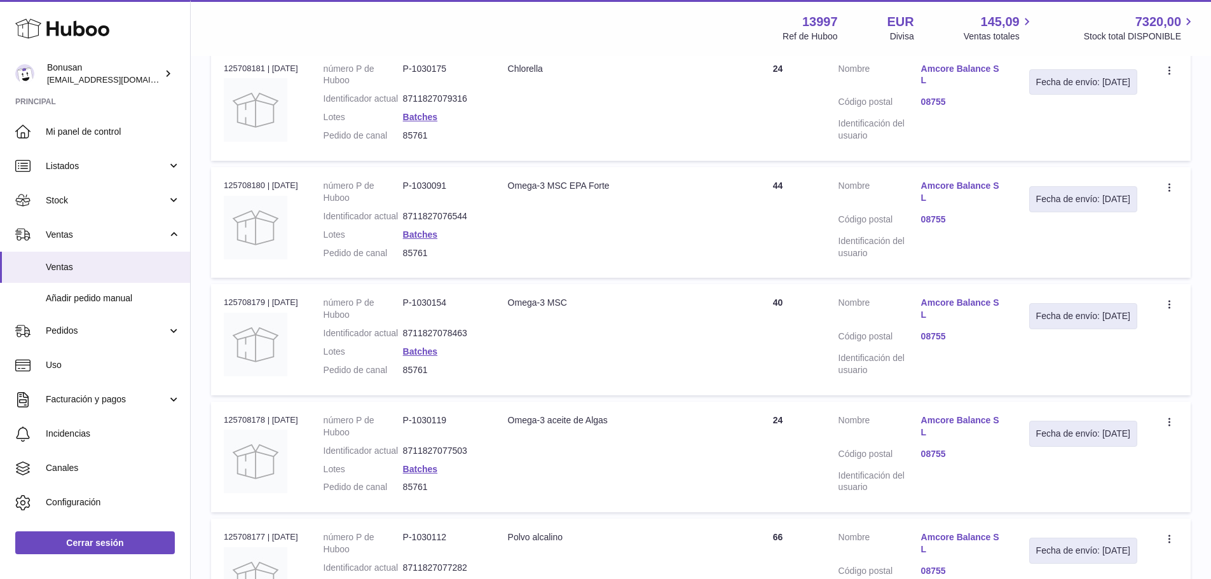
scroll to position [502, 0]
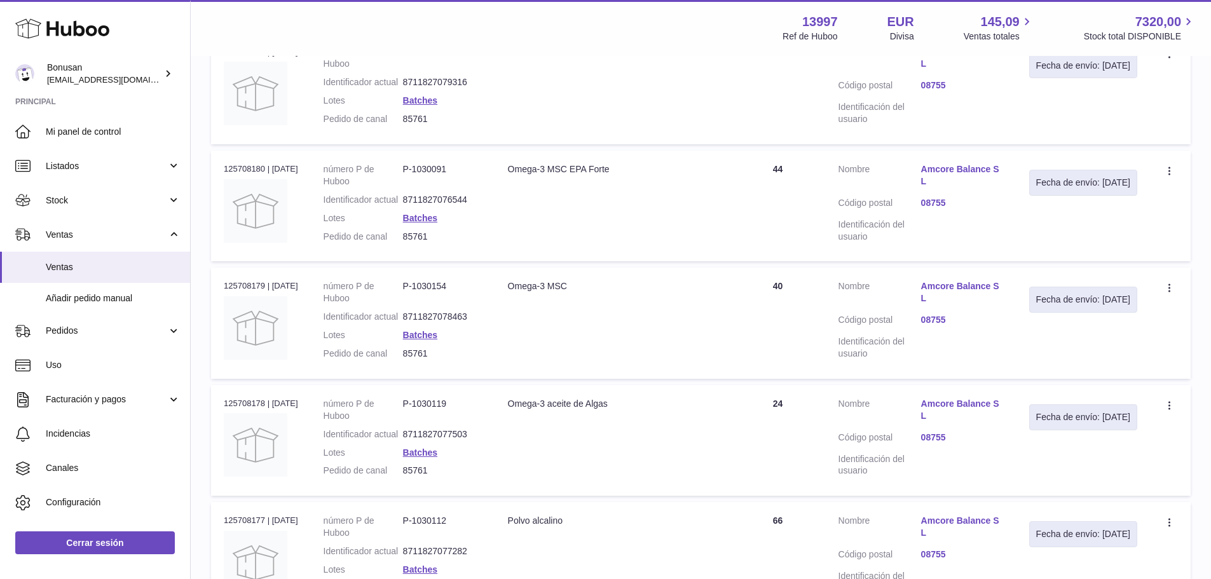
drag, startPoint x: 592, startPoint y: 338, endPoint x: 506, endPoint y: 335, distance: 85.9
click at [506, 335] on td "Descripción Omega-3 MSC" at bounding box center [612, 323] width 235 height 111
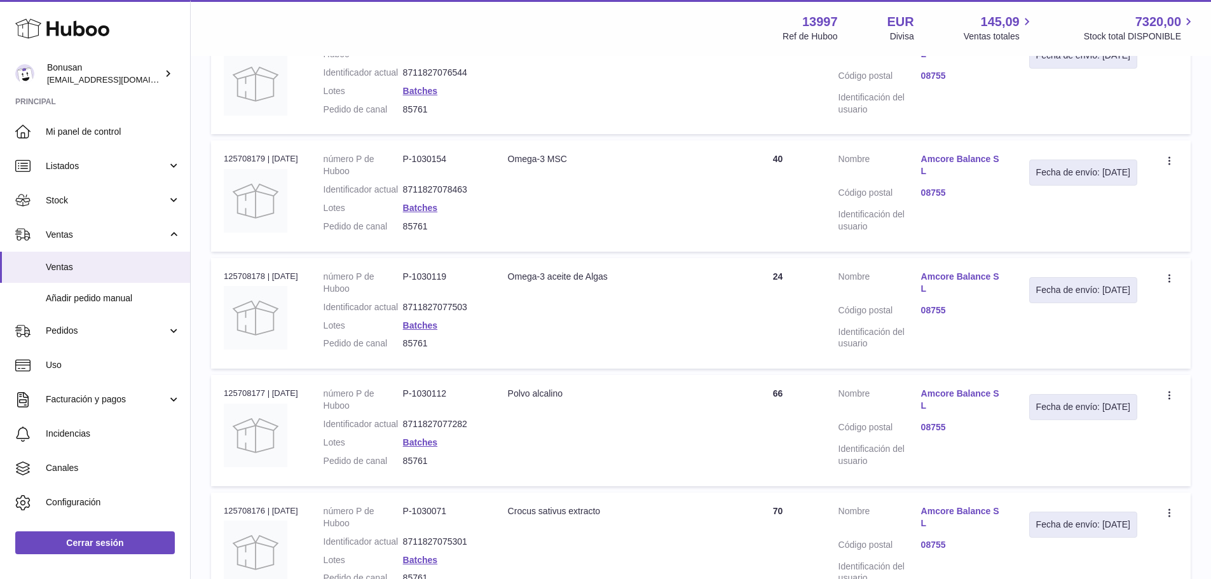
drag, startPoint x: 643, startPoint y: 340, endPoint x: 514, endPoint y: 339, distance: 128.4
click at [514, 283] on div "Omega-3 aceite de Algas" at bounding box center [613, 277] width 210 height 12
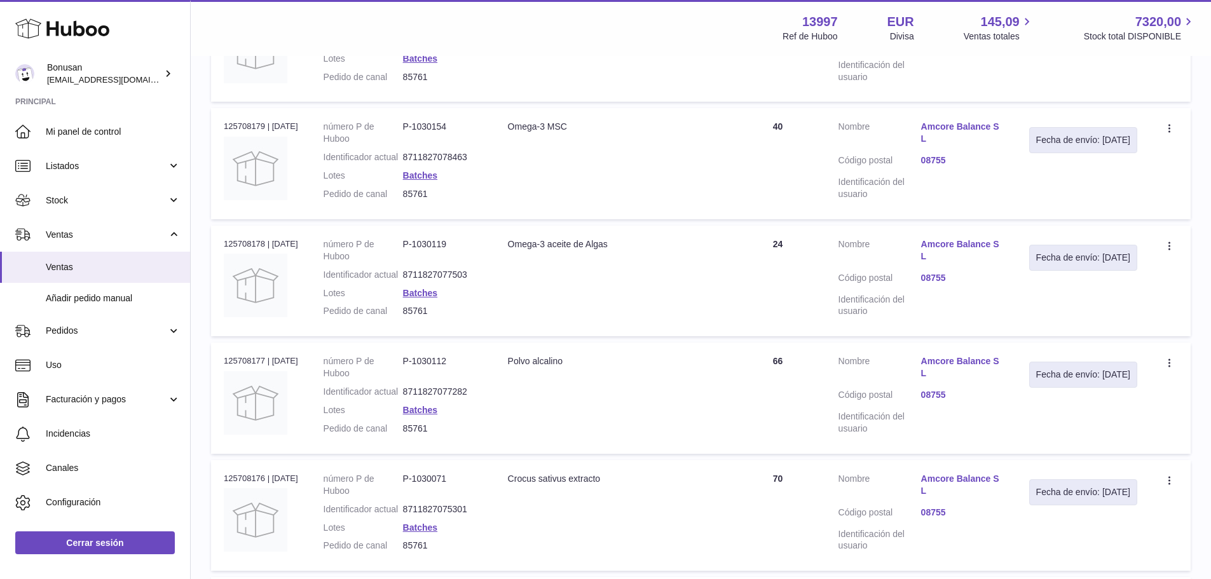
scroll to position [693, 0]
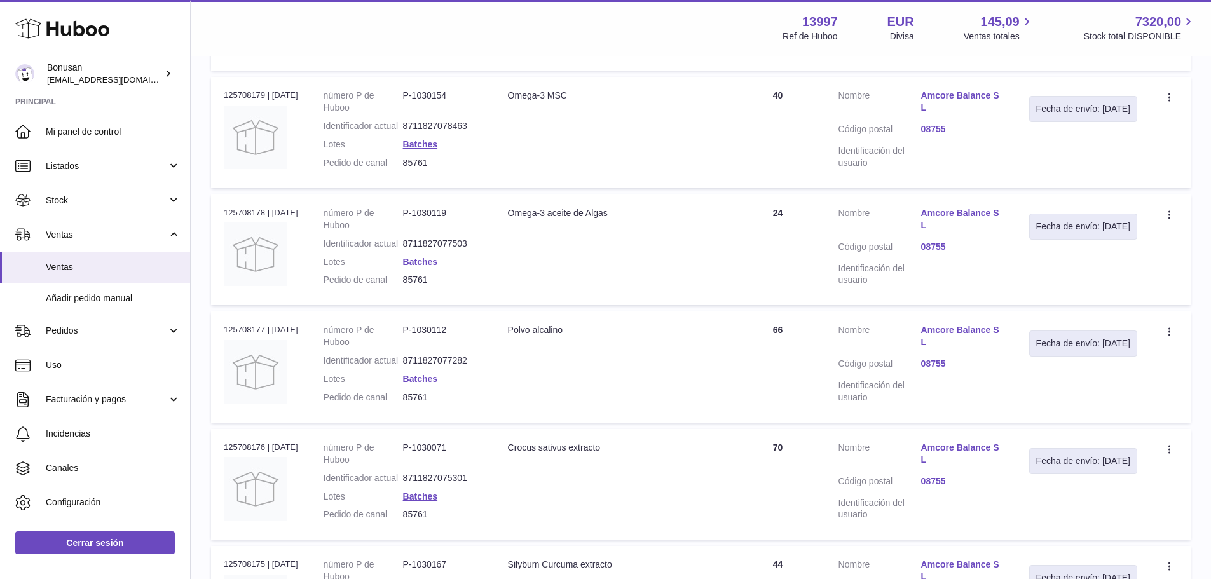
drag, startPoint x: 585, startPoint y: 407, endPoint x: 505, endPoint y: 406, distance: 80.1
click at [505, 406] on td "Descripción Polvo alcalino" at bounding box center [612, 367] width 235 height 111
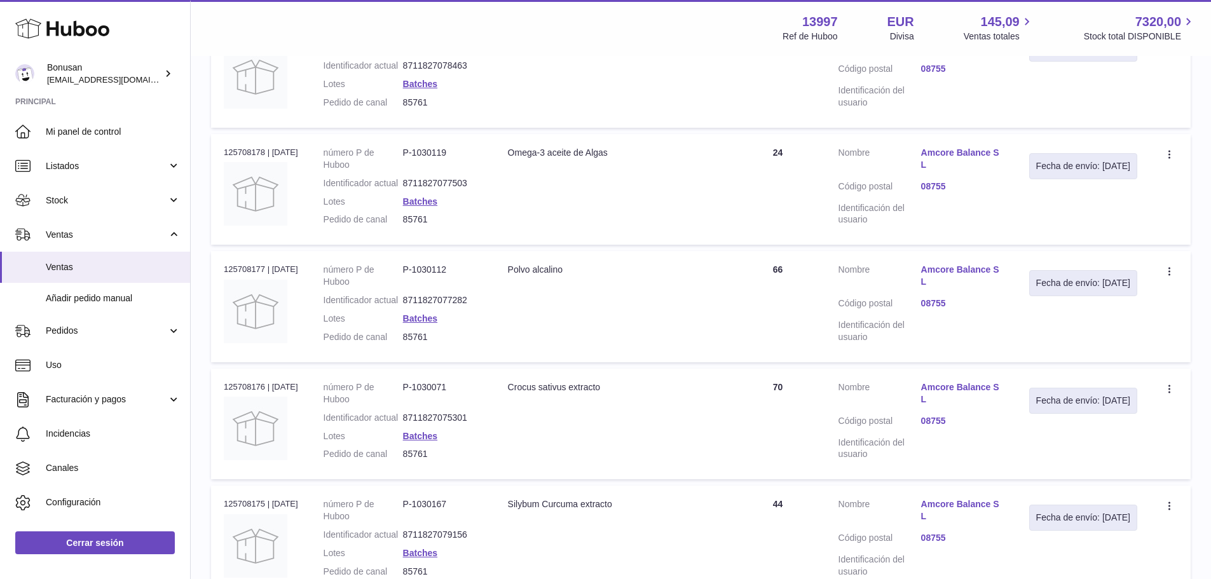
scroll to position [884, 0]
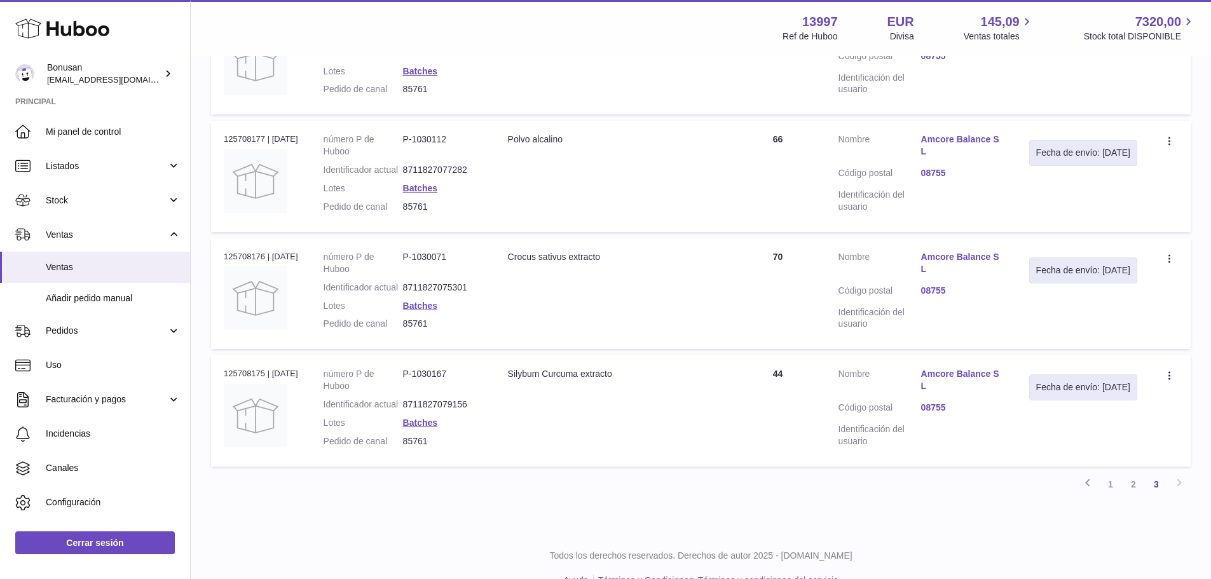
drag, startPoint x: 594, startPoint y: 341, endPoint x: 517, endPoint y: 341, distance: 76.9
click at [517, 263] on div "Crocus sativus extracto" at bounding box center [613, 257] width 210 height 12
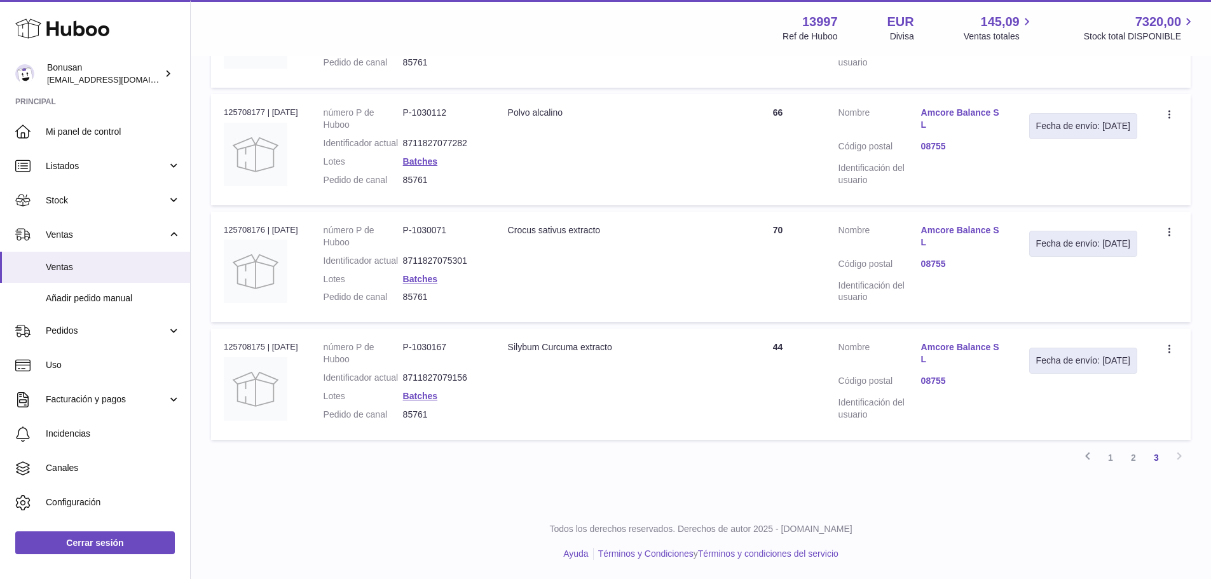
scroll to position [1011, 0]
drag, startPoint x: 642, startPoint y: 347, endPoint x: 510, endPoint y: 347, distance: 132.3
click at [510, 347] on td "Descripción Silybum Curcuma extracto" at bounding box center [612, 384] width 235 height 111
